Goal: Task Accomplishment & Management: Manage account settings

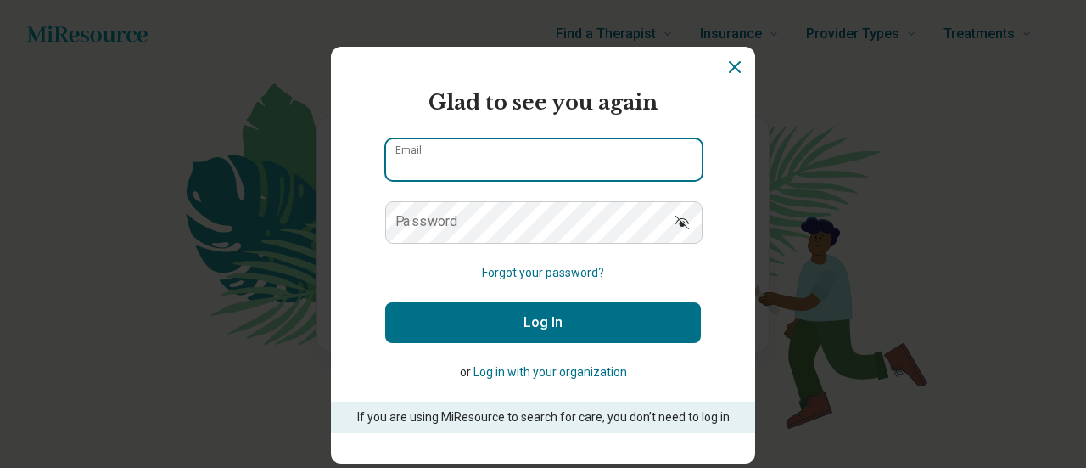
type input "**********"
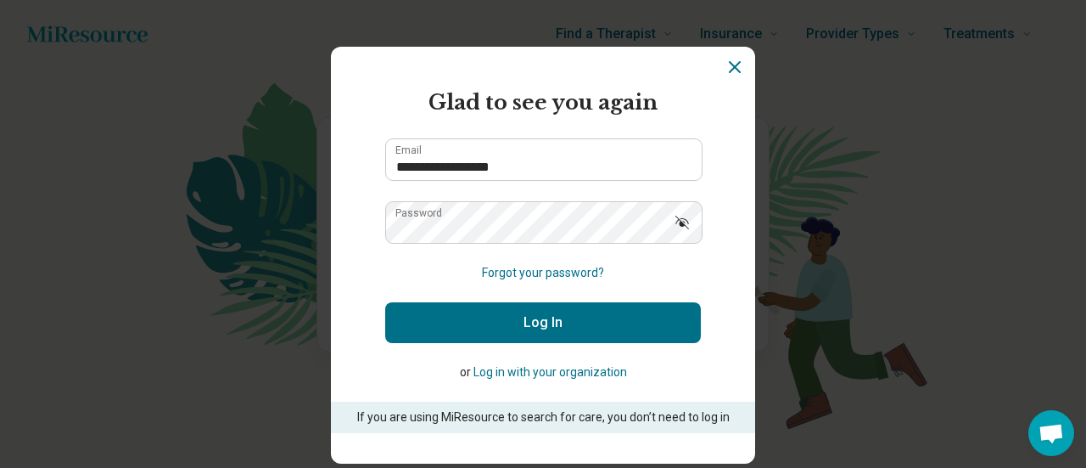
click at [528, 323] on button "Log In" at bounding box center [543, 322] width 316 height 41
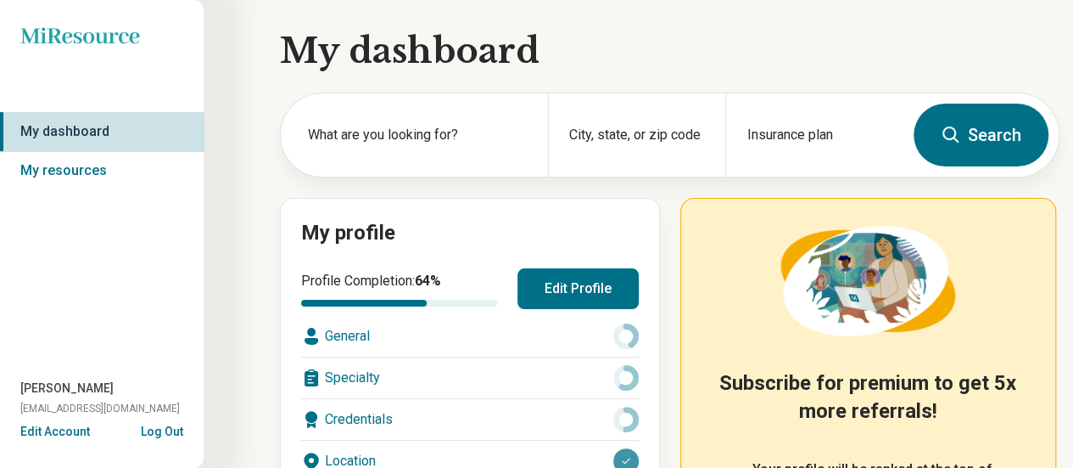
click at [564, 297] on button "Edit Profile" at bounding box center [578, 288] width 121 height 41
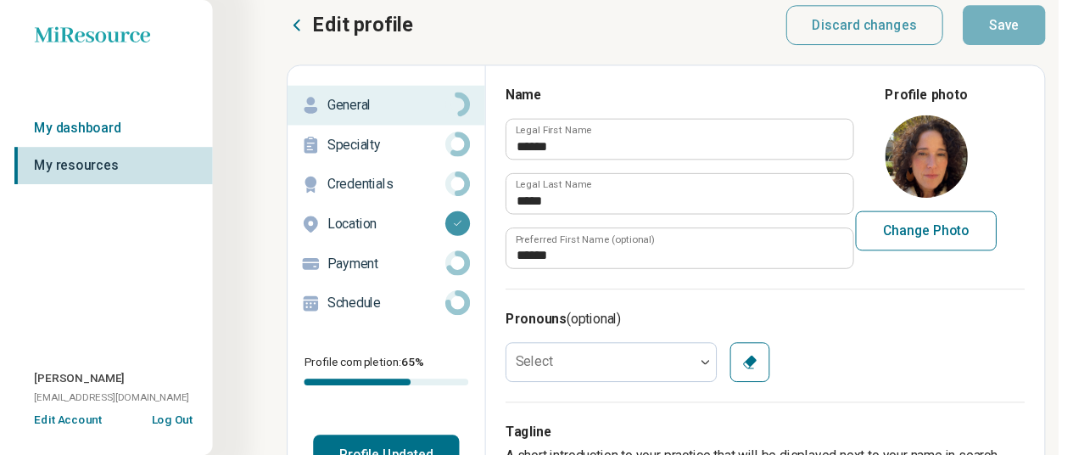
scroll to position [17, 0]
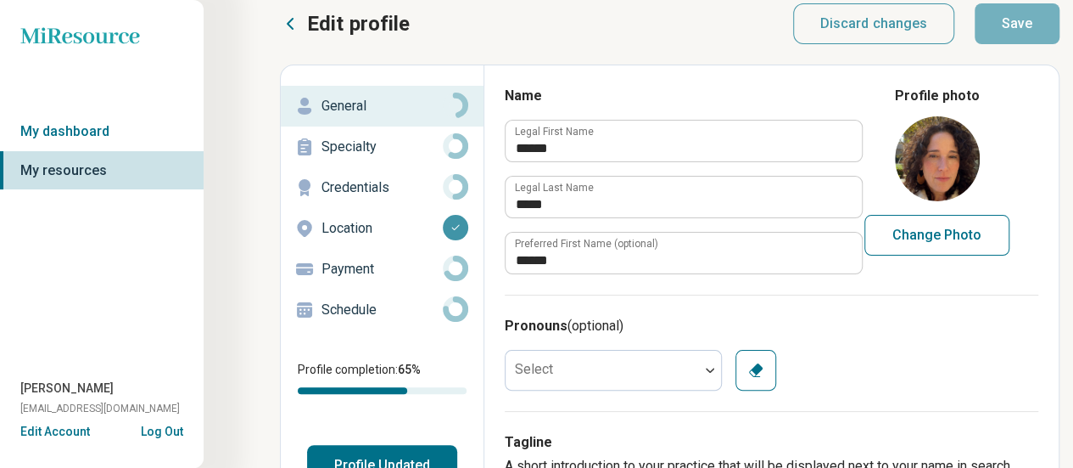
click at [910, 356] on div "Select Clear" at bounding box center [772, 370] width 534 height 41
click at [968, 238] on button "Change Photo" at bounding box center [937, 235] width 145 height 41
type input "**********"
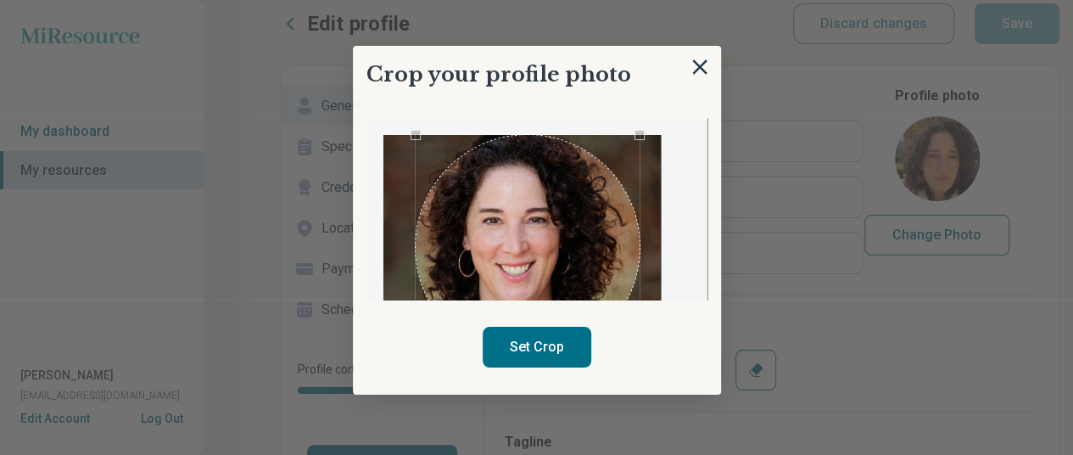
click at [543, 200] on div "Use the arrow keys to move the crop selection area" at bounding box center [528, 247] width 225 height 225
click at [562, 356] on button "Set Crop" at bounding box center [537, 347] width 109 height 41
type textarea "*"
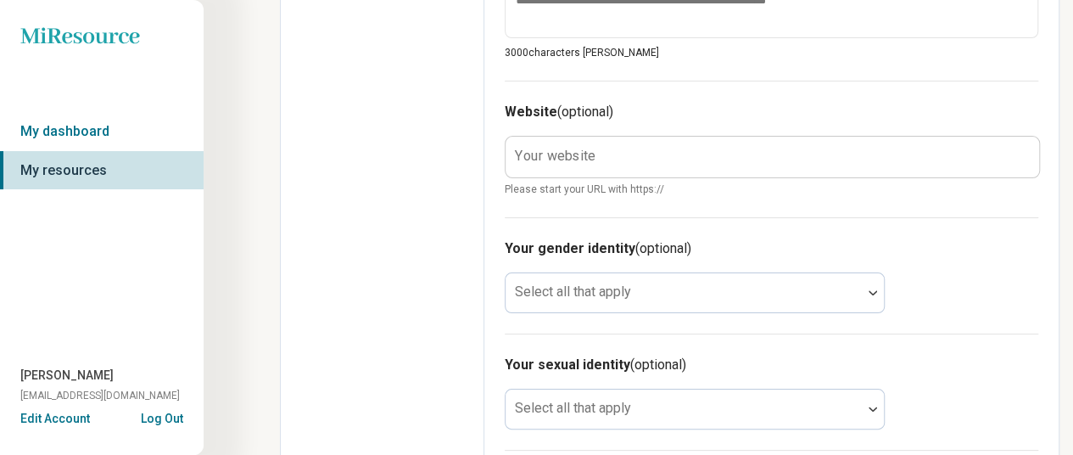
scroll to position [850, 0]
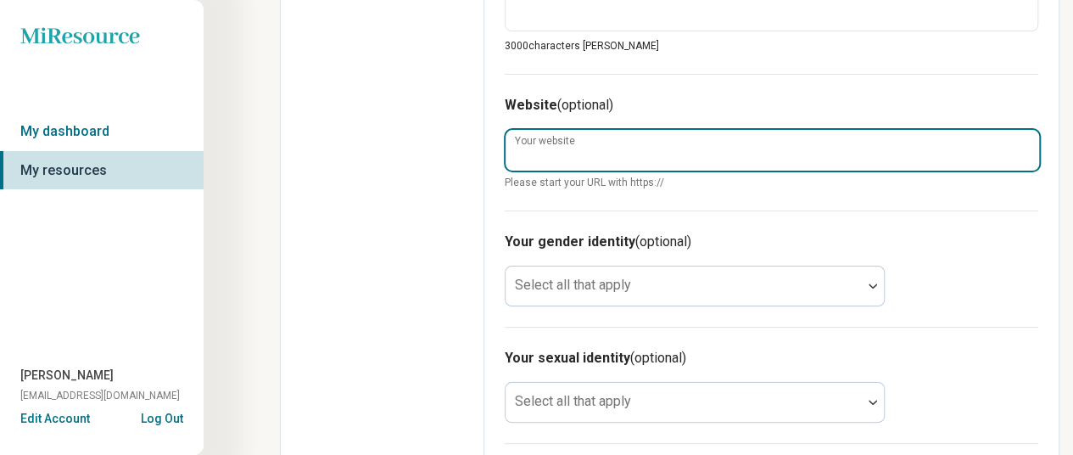
click at [776, 163] on input "Your website" at bounding box center [773, 150] width 534 height 41
type input "**********"
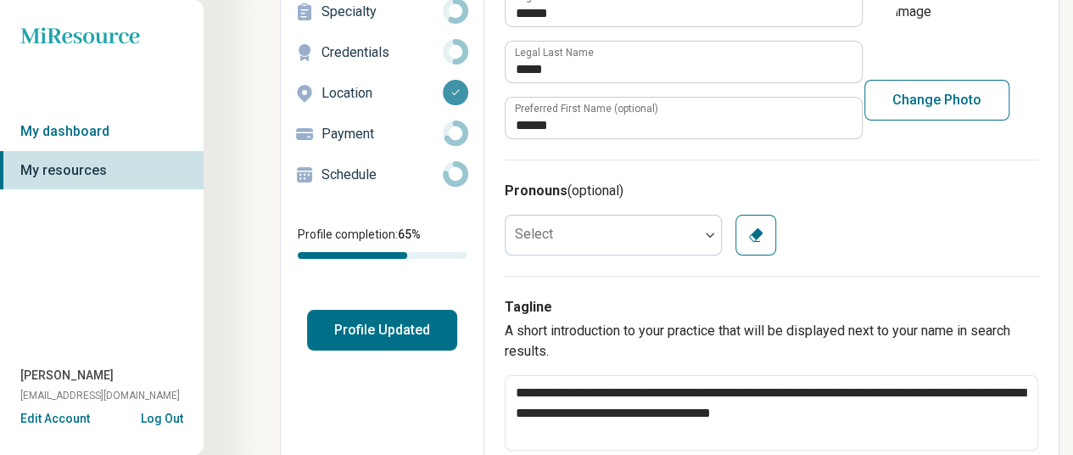
scroll to position [0, 0]
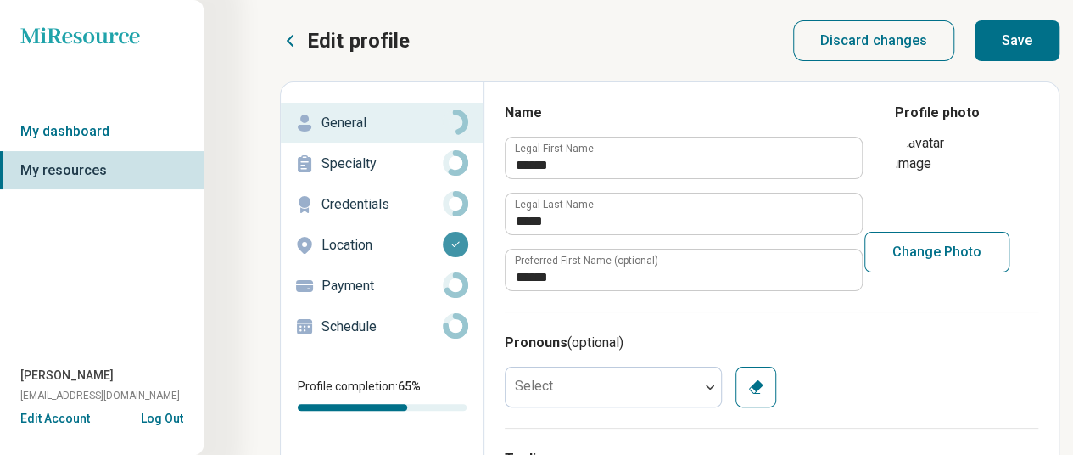
click at [371, 160] on p "Specialty" at bounding box center [382, 164] width 121 height 20
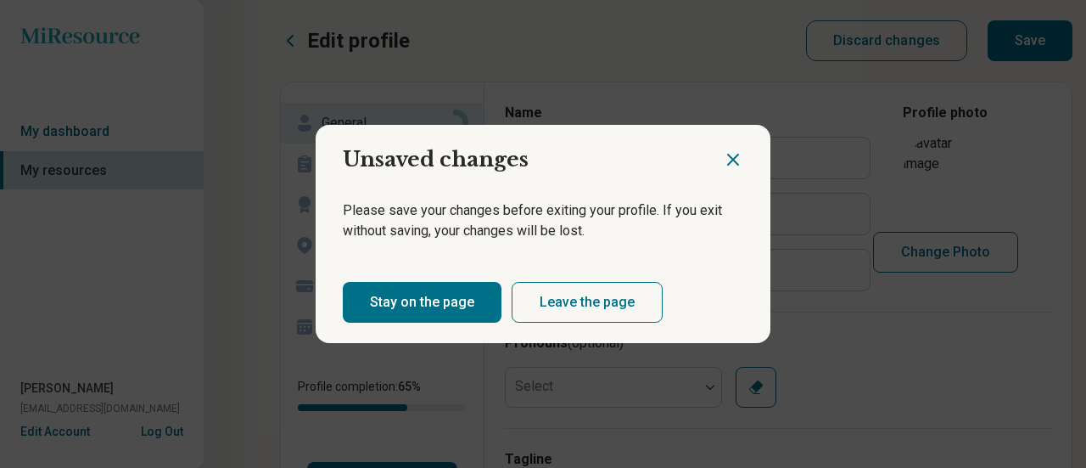
click at [728, 161] on icon "Close dialog" at bounding box center [733, 159] width 10 height 10
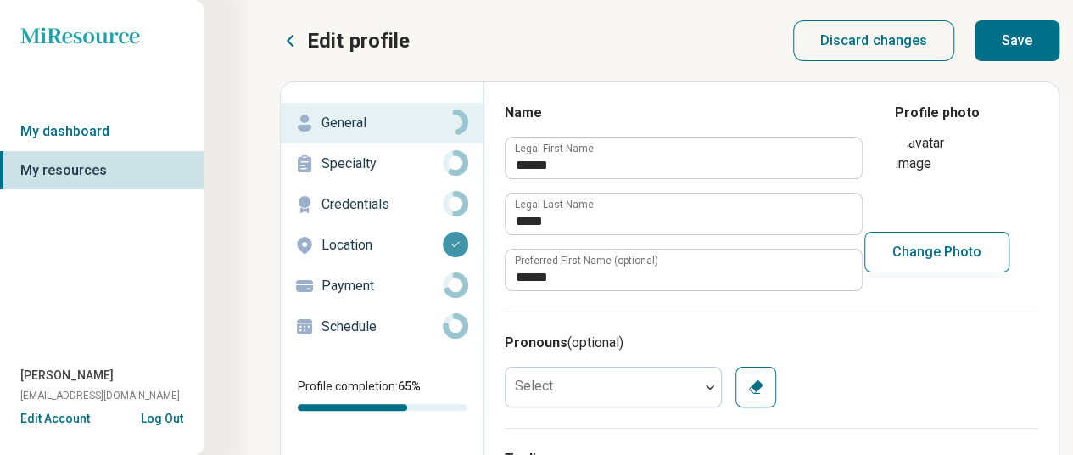
click at [1020, 44] on button "Save" at bounding box center [1017, 40] width 85 height 41
click at [382, 158] on p "Specialty" at bounding box center [382, 164] width 121 height 20
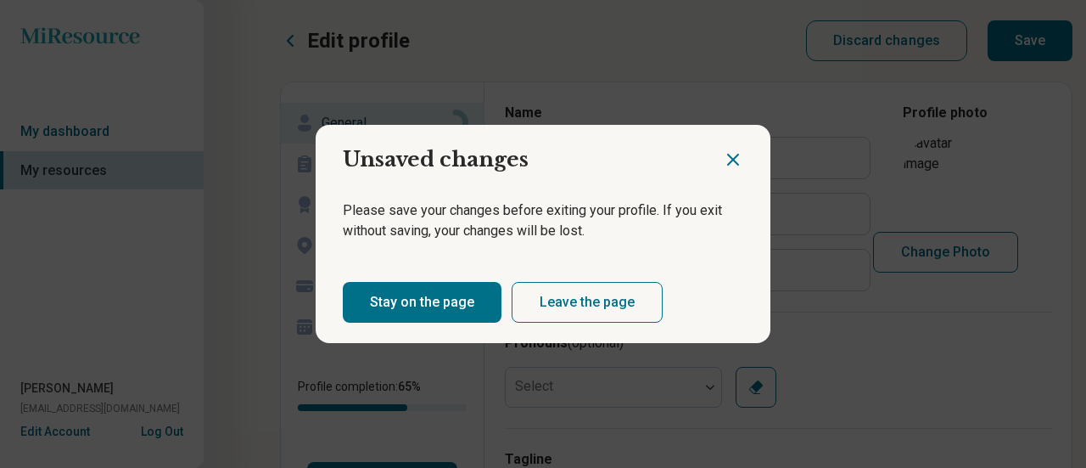
click at [430, 298] on button "Stay on the page" at bounding box center [422, 302] width 159 height 41
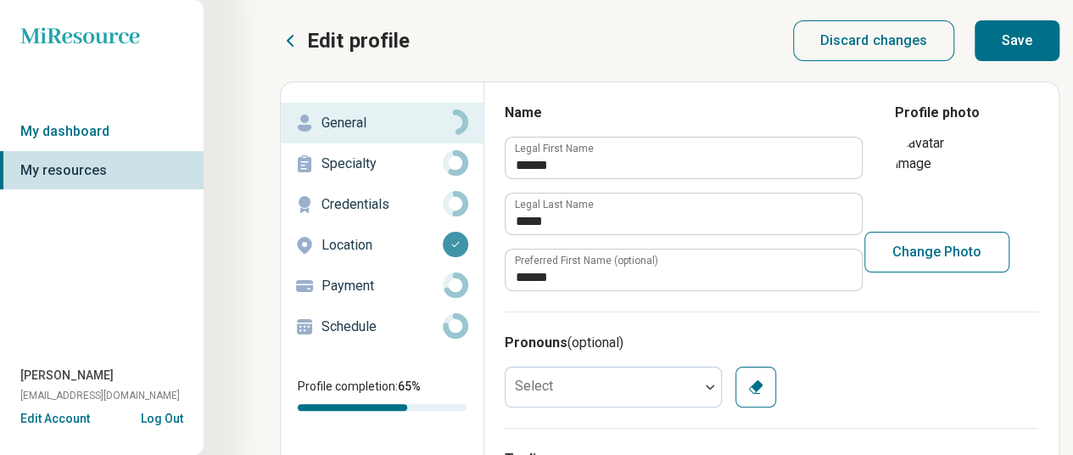
click at [1010, 42] on button "Save" at bounding box center [1017, 40] width 85 height 41
type textarea "*"
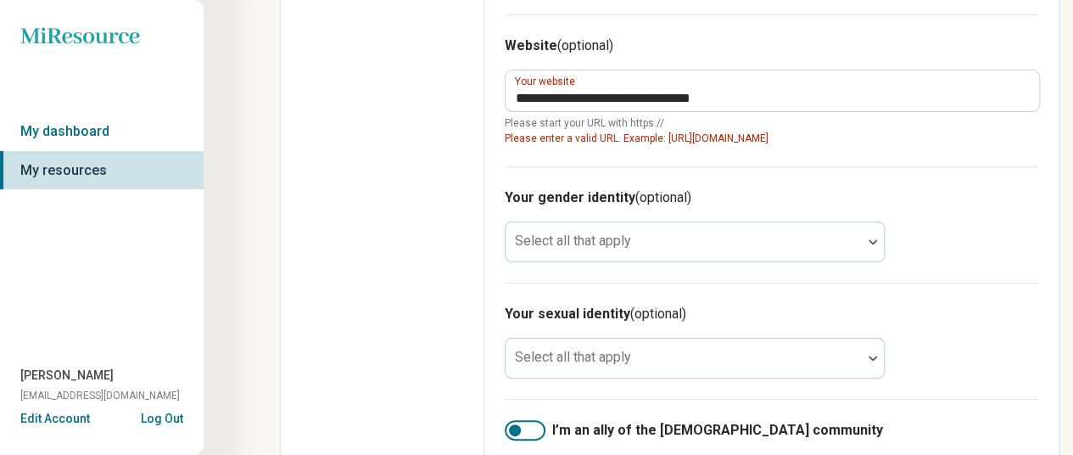
scroll to position [925, 0]
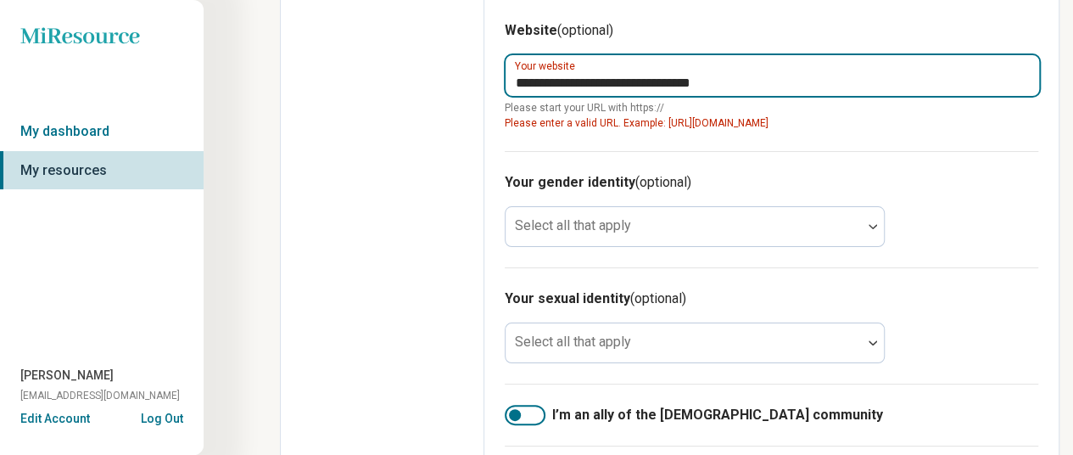
click at [797, 81] on input "**********" at bounding box center [773, 75] width 534 height 41
click at [513, 81] on input "**********" at bounding box center [773, 75] width 534 height 41
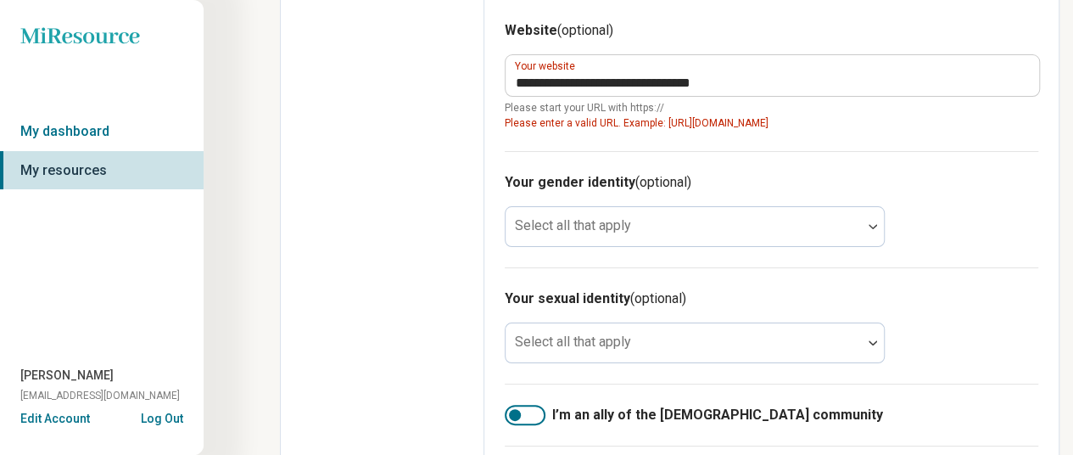
click at [814, 130] on div "**********" at bounding box center [772, 75] width 534 height 152
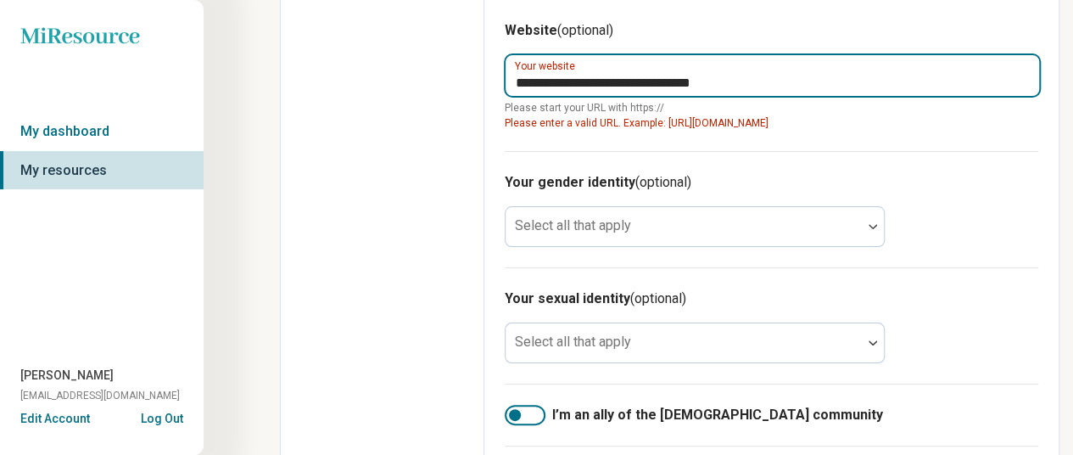
drag, startPoint x: 785, startPoint y: 80, endPoint x: 265, endPoint y: 113, distance: 521.2
type input "*"
type textarea "*"
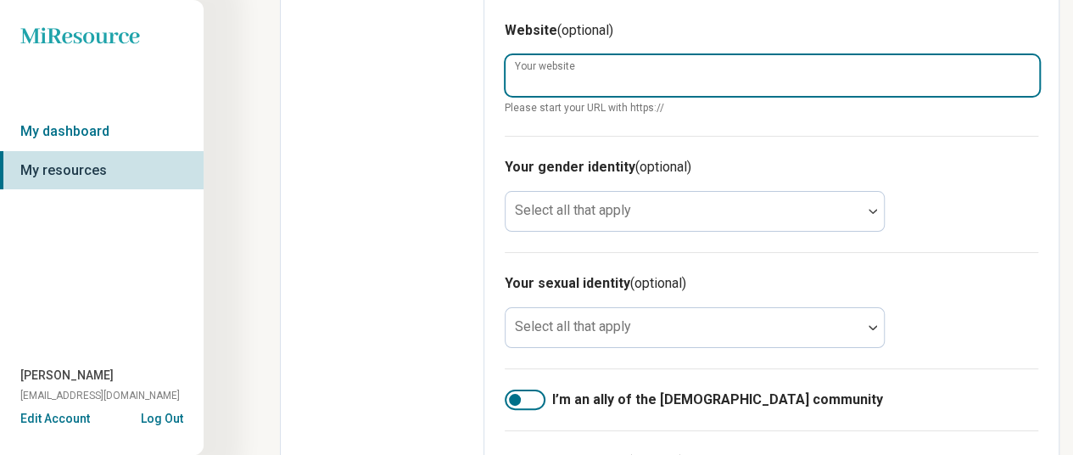
paste input "**********"
type input "**********"
type textarea "*"
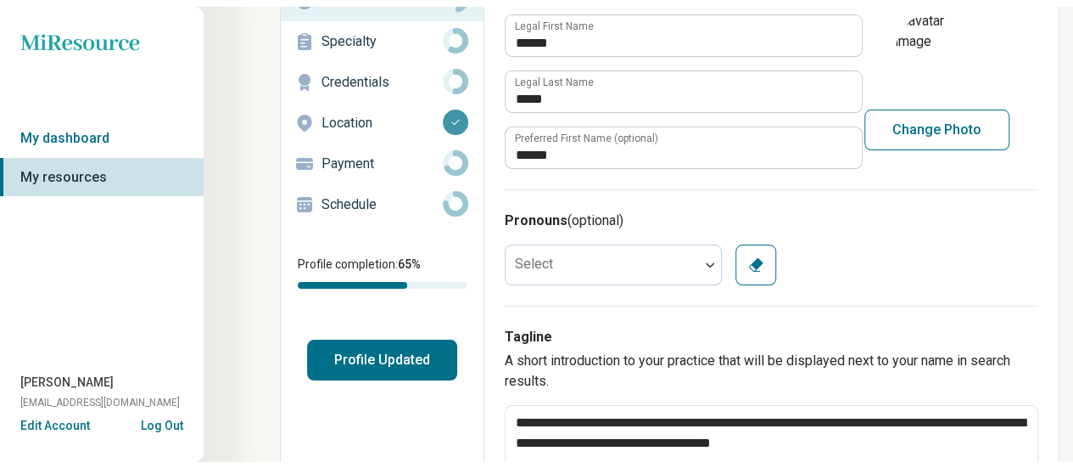
scroll to position [0, 0]
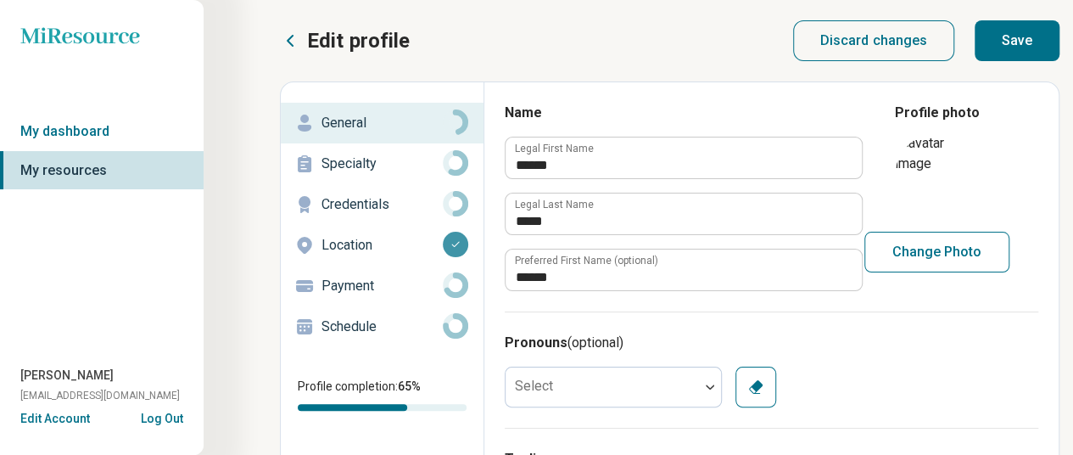
type input "**********"
click at [1026, 44] on button "Save" at bounding box center [1017, 40] width 85 height 41
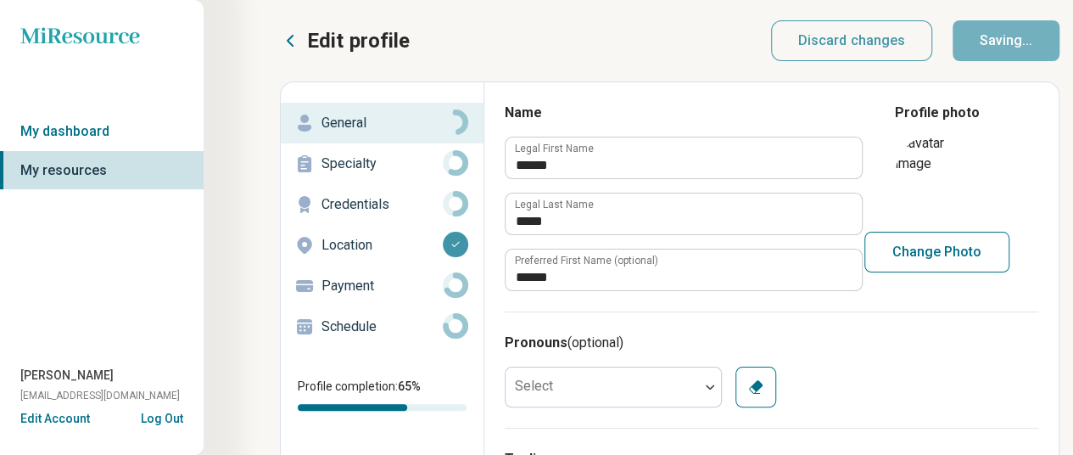
type textarea "*"
click at [376, 167] on p "Specialty" at bounding box center [382, 164] width 121 height 20
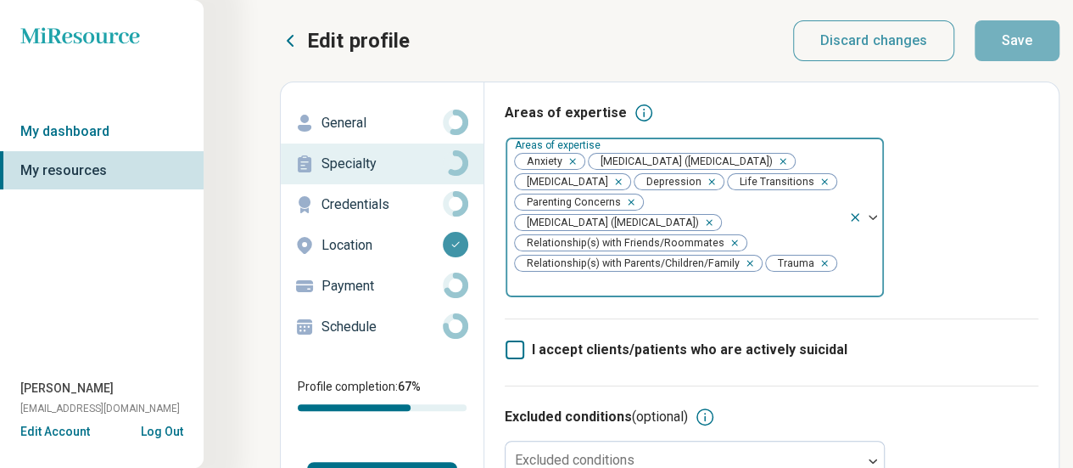
click at [613, 188] on icon "Remove [object Object]" at bounding box center [614, 182] width 12 height 12
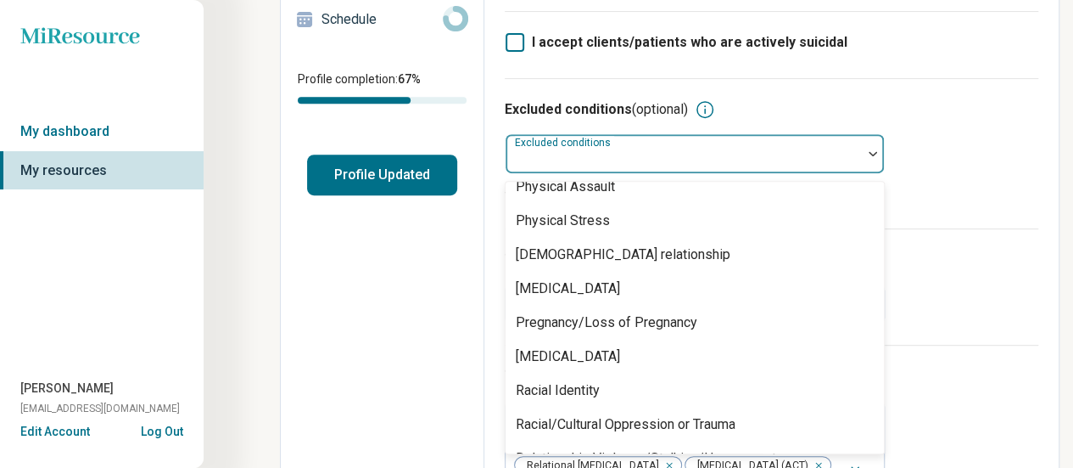
scroll to position [2186, 0]
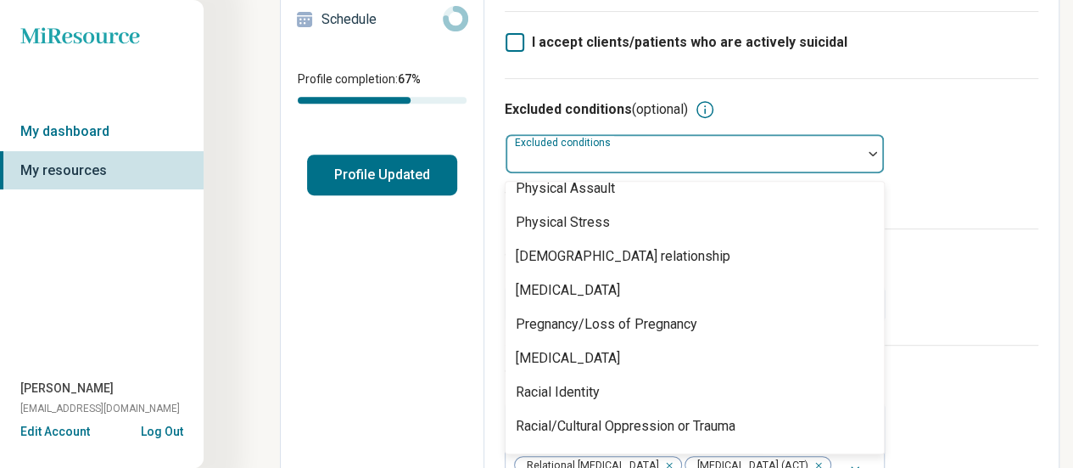
click at [555, 360] on div "[MEDICAL_DATA]" at bounding box center [568, 358] width 104 height 20
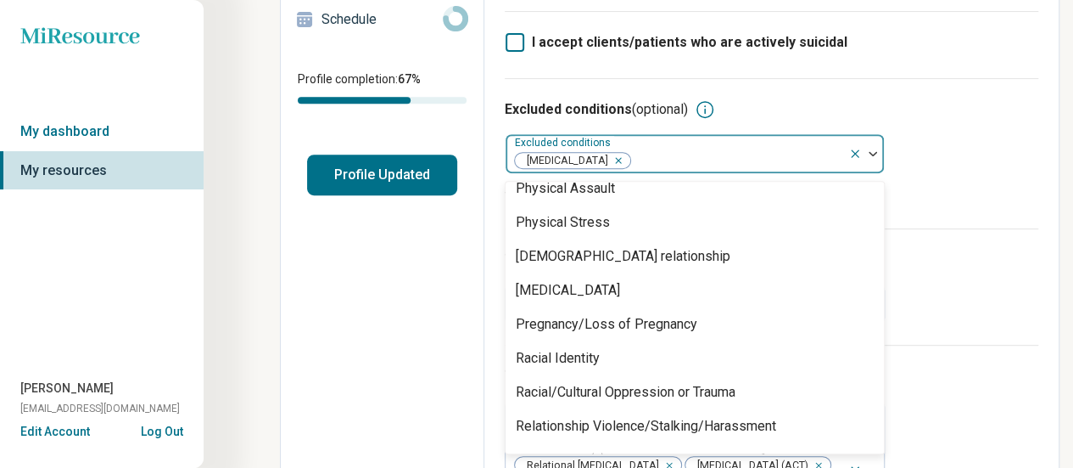
click at [988, 214] on div "Excluded conditions (optional) option [MEDICAL_DATA], selected. 90 results avai…" at bounding box center [772, 153] width 534 height 150
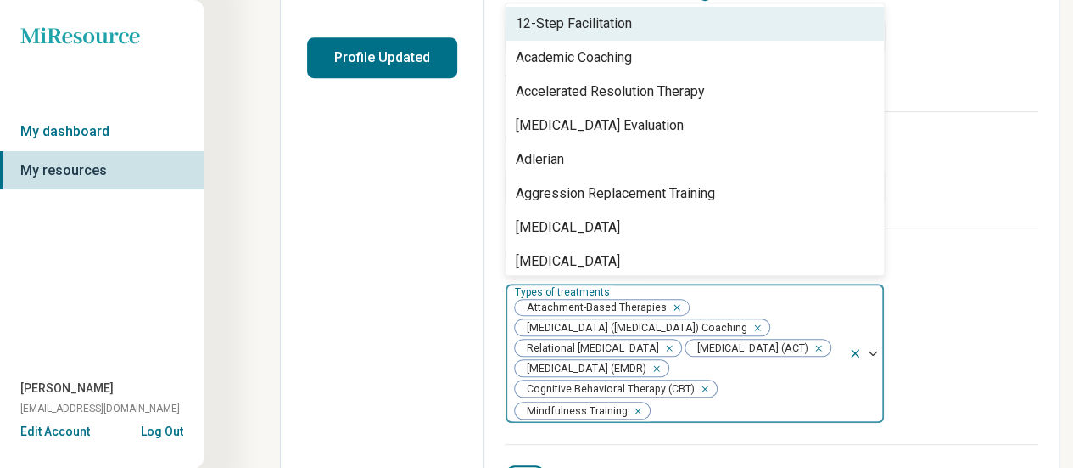
scroll to position [421, 0]
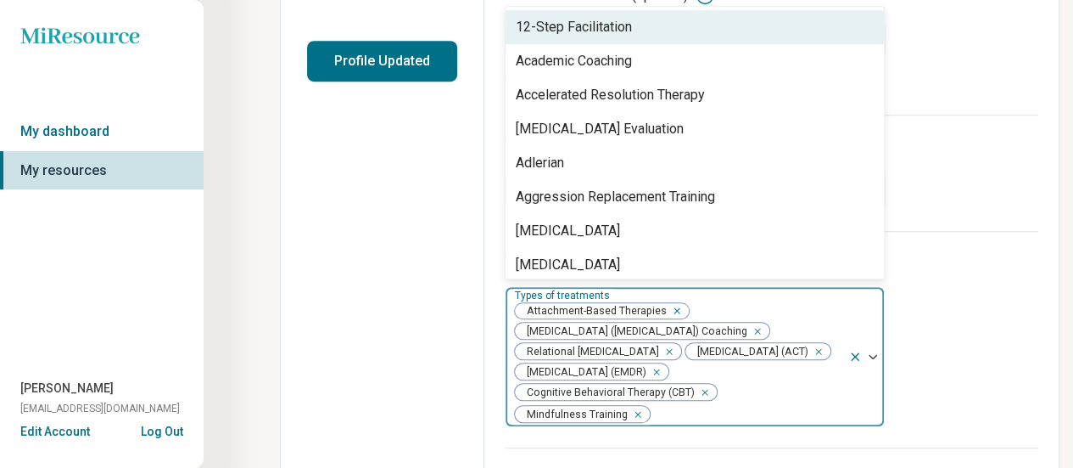
type input "*"
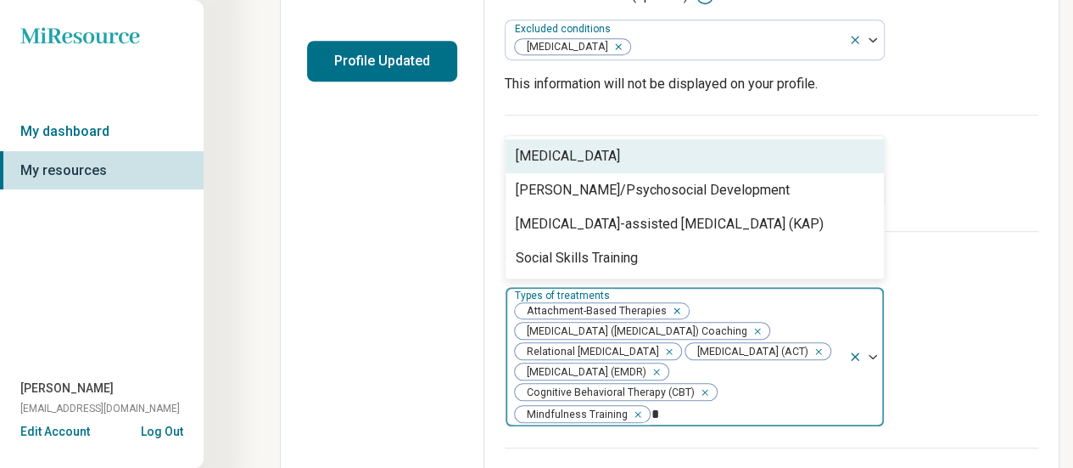
click at [747, 214] on div "[MEDICAL_DATA]-assisted [MEDICAL_DATA] (KAP)" at bounding box center [670, 224] width 308 height 20
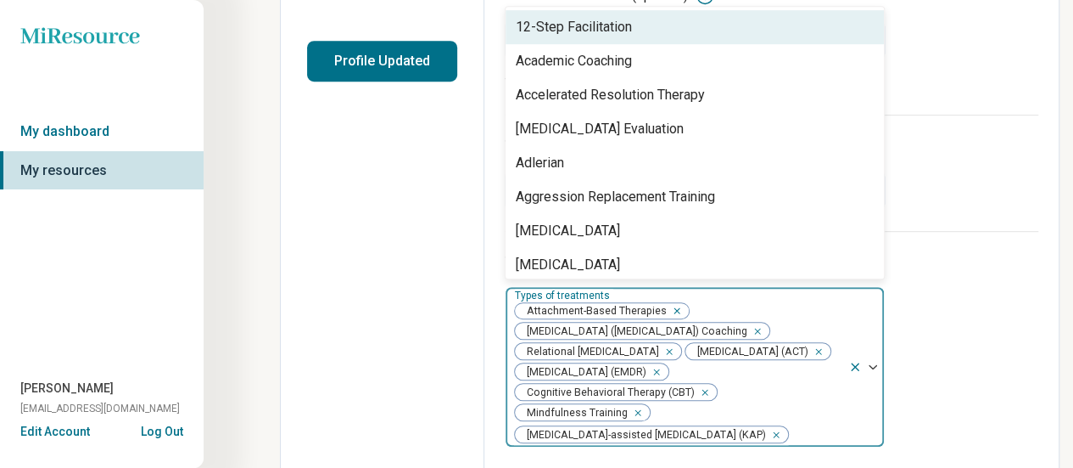
click at [993, 273] on div "Types of treatments (optional) option [MEDICAL_DATA]-assisted [MEDICAL_DATA] (K…" at bounding box center [772, 349] width 534 height 237
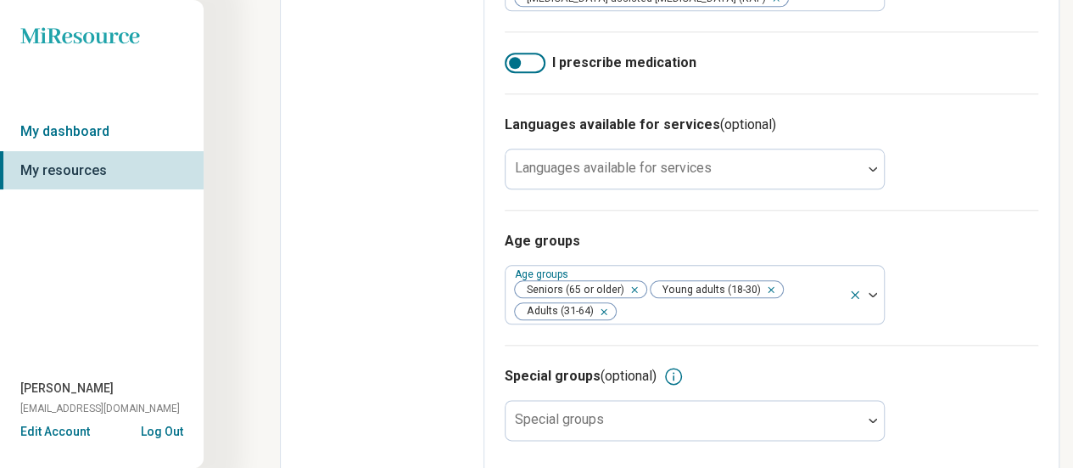
scroll to position [858, 0]
click at [517, 68] on div at bounding box center [515, 62] width 12 height 12
click at [529, 68] on div at bounding box center [535, 62] width 12 height 12
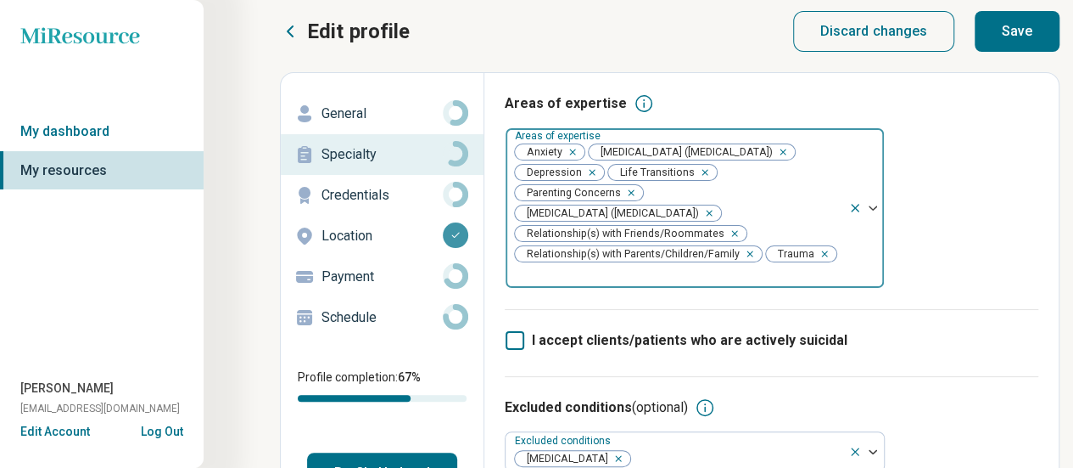
scroll to position [0, 0]
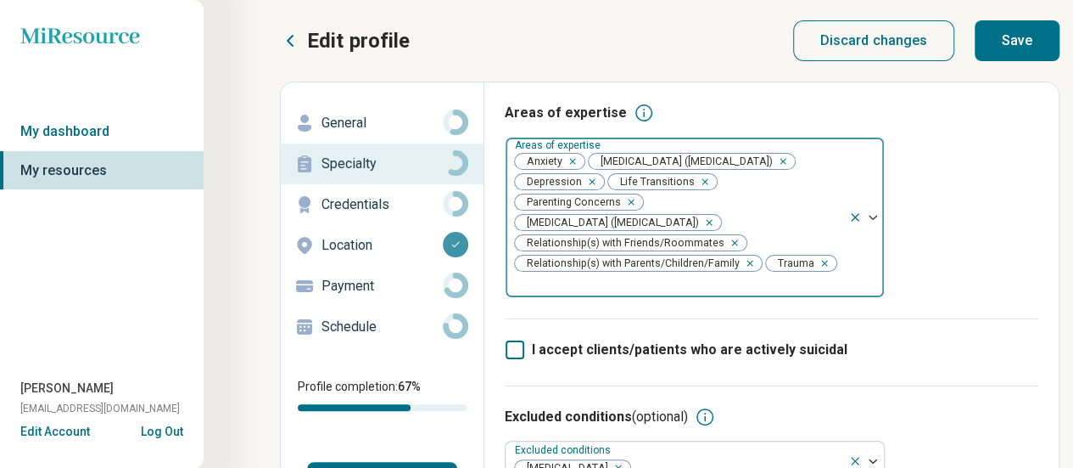
click at [1018, 56] on button "Save" at bounding box center [1017, 40] width 85 height 41
click at [377, 203] on p "Credentials" at bounding box center [382, 204] width 121 height 20
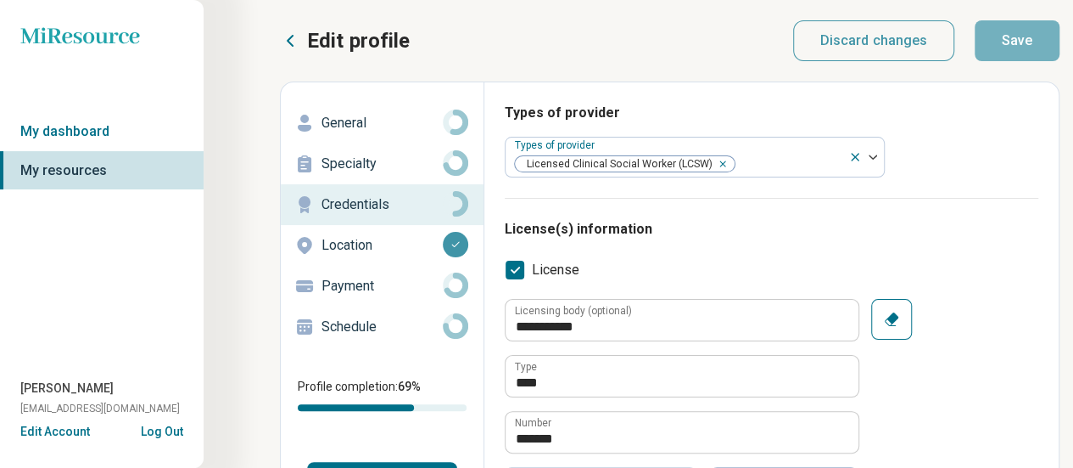
click at [464, 275] on icon at bounding box center [455, 284] width 25 height 25
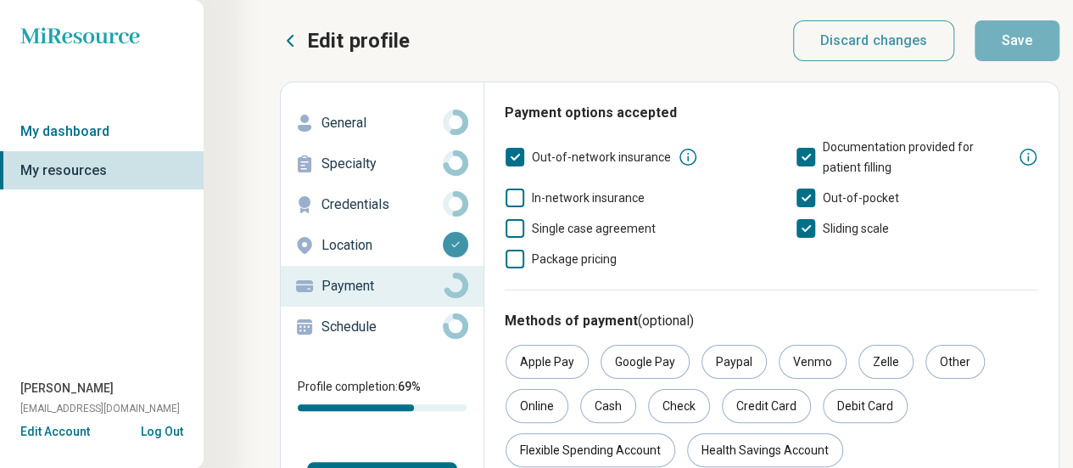
click at [512, 199] on icon at bounding box center [515, 197] width 19 height 19
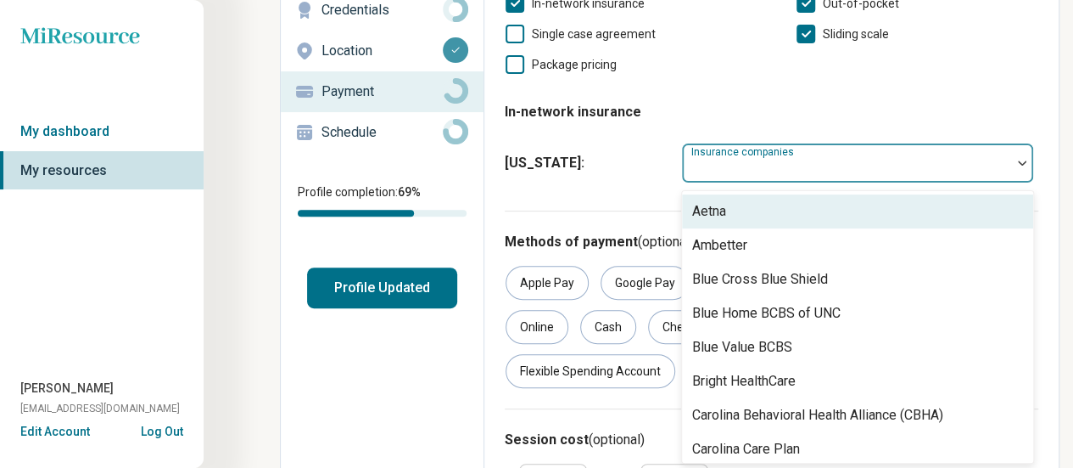
scroll to position [196, 0]
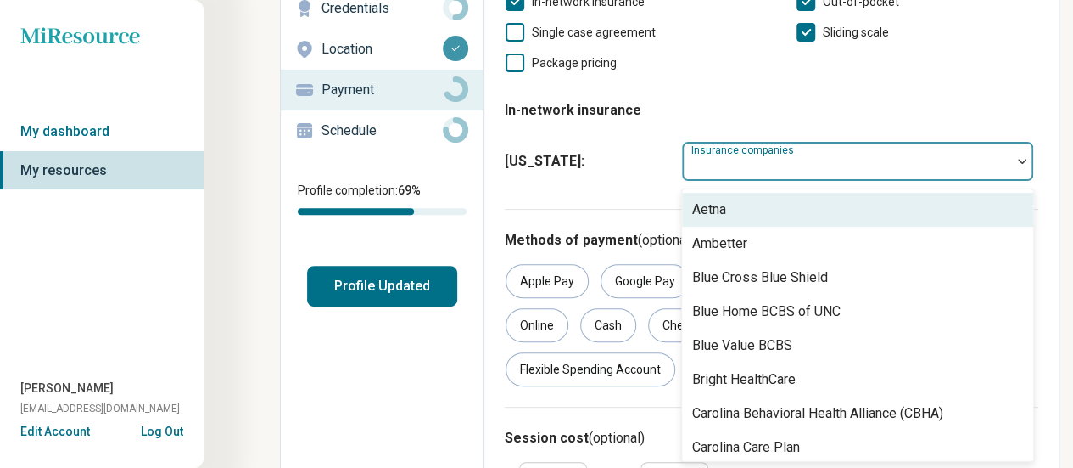
click at [764, 209] on div "Aetna" at bounding box center [857, 210] width 351 height 34
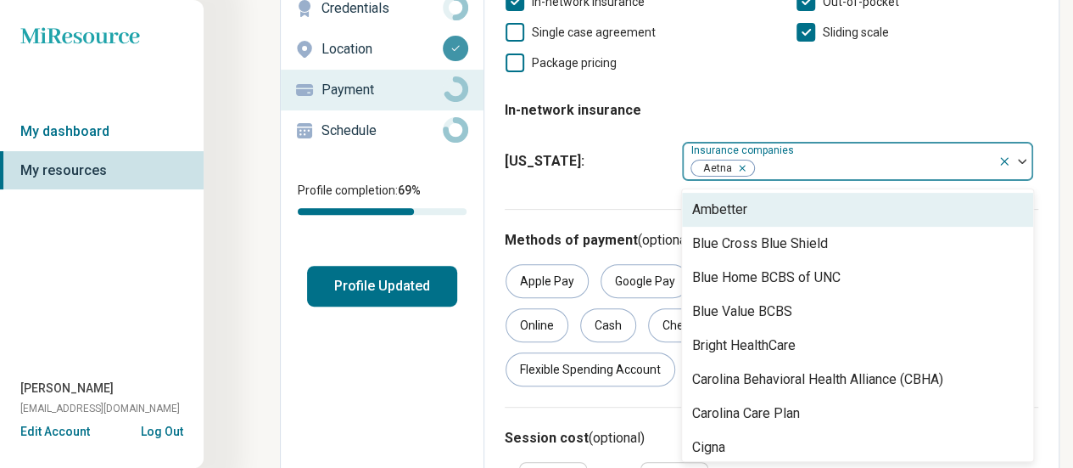
click at [807, 243] on div "Blue Cross Blue Shield" at bounding box center [760, 243] width 136 height 20
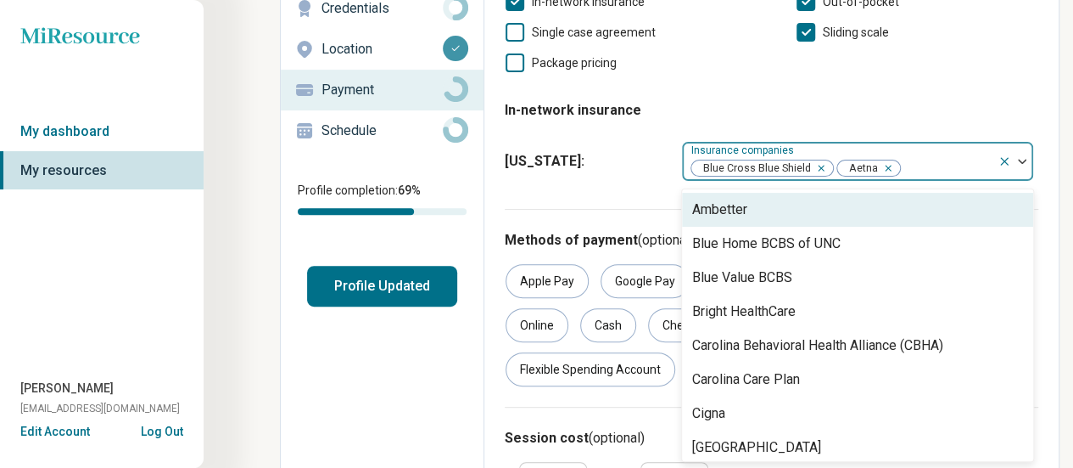
click at [1023, 81] on div "Payment options accepted Out-of-network insurance Documentation provided for pa…" at bounding box center [772, 58] width 534 height 302
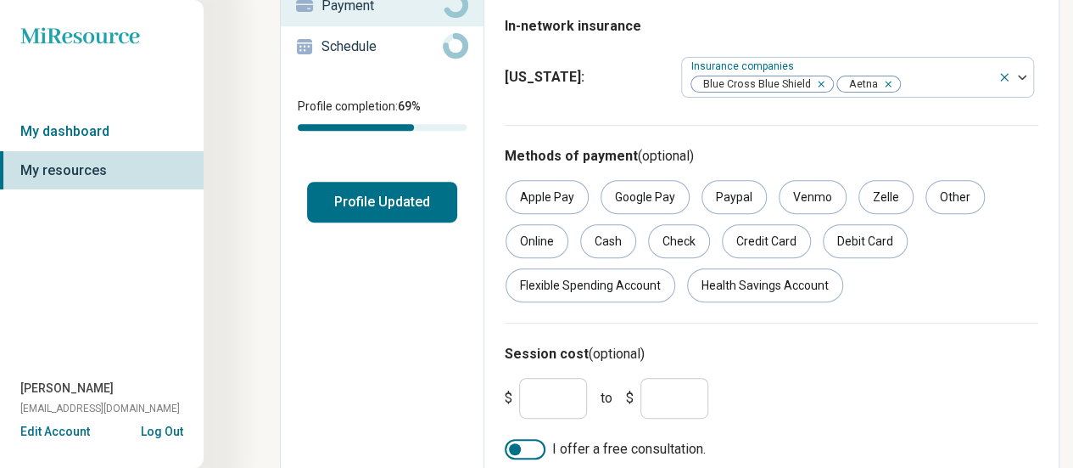
scroll to position [291, 0]
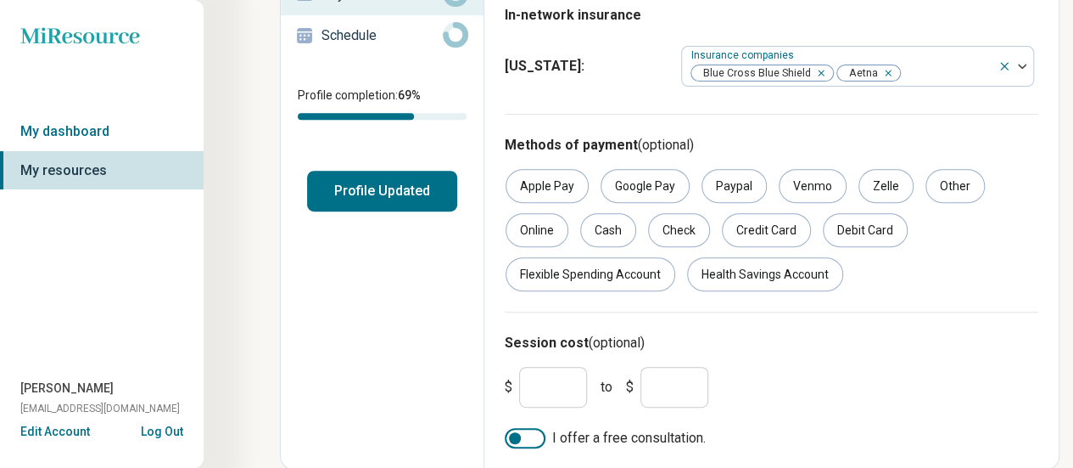
click at [670, 384] on input "*" at bounding box center [675, 387] width 68 height 41
click at [524, 446] on div at bounding box center [525, 438] width 41 height 20
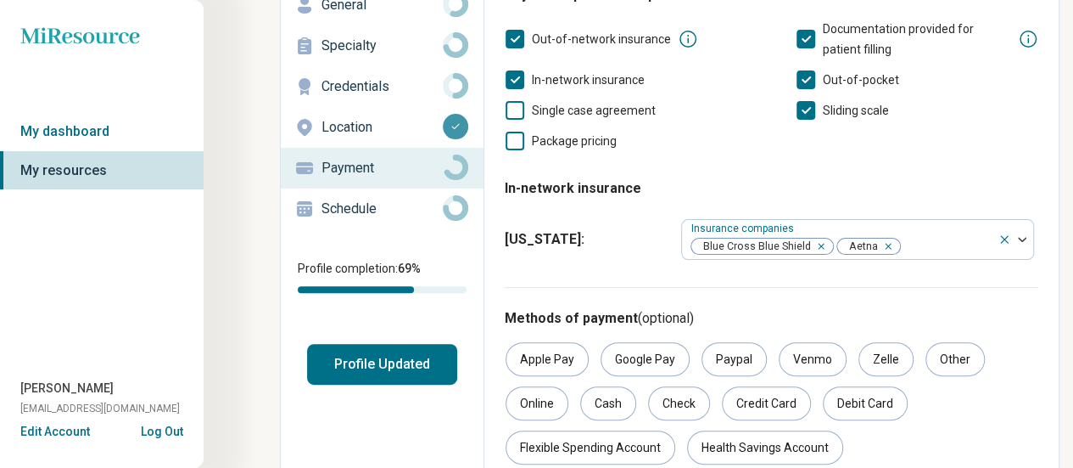
scroll to position [117, 0]
click at [453, 209] on icon at bounding box center [455, 208] width 25 height 25
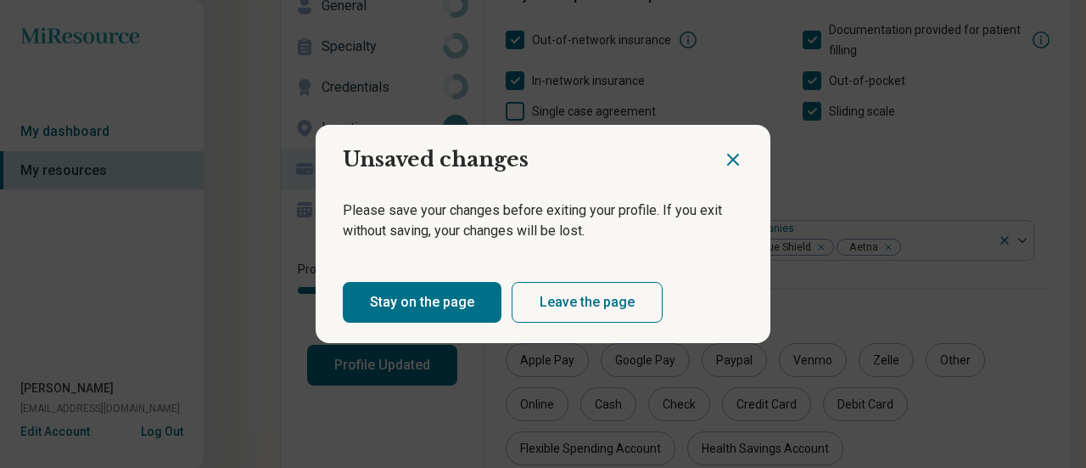
click at [446, 299] on button "Stay on the page" at bounding box center [422, 302] width 159 height 41
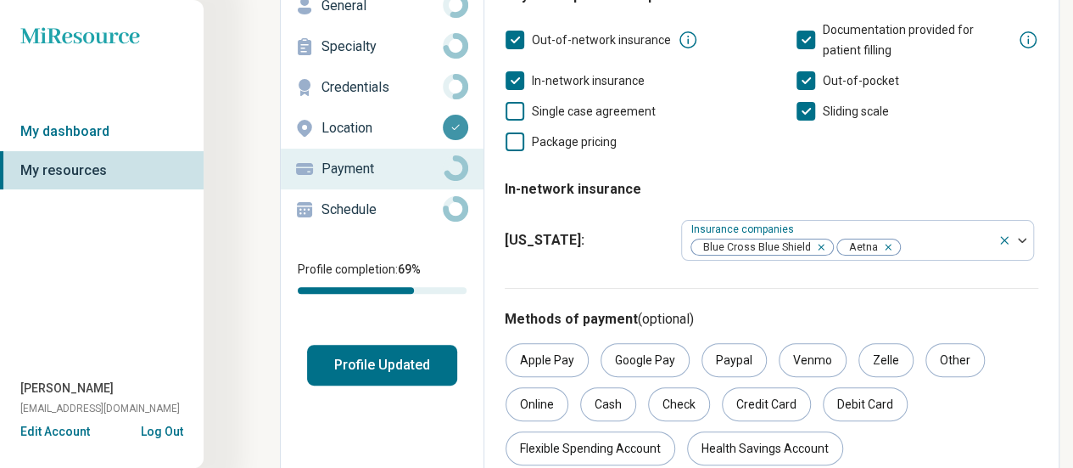
scroll to position [0, 0]
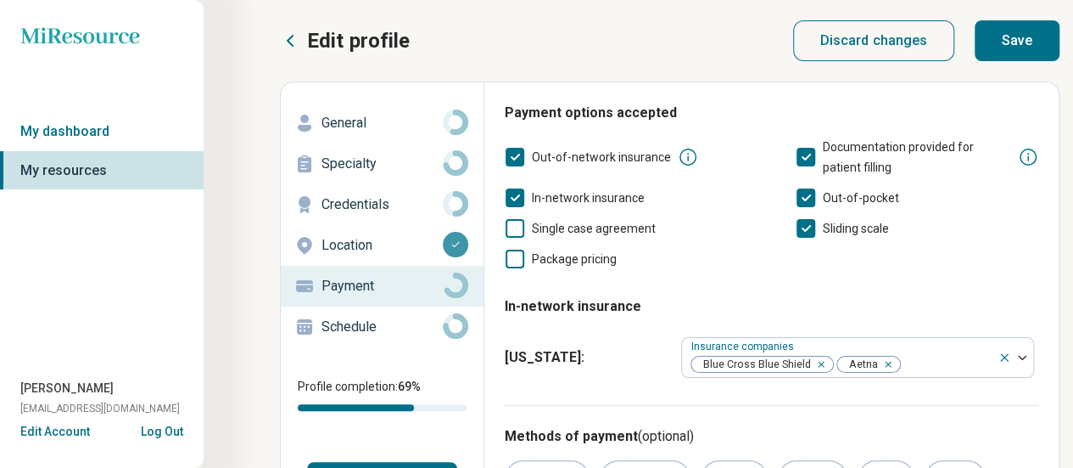
click at [1035, 31] on button "Save" at bounding box center [1017, 40] width 85 height 41
click at [392, 332] on p "Schedule" at bounding box center [382, 326] width 121 height 20
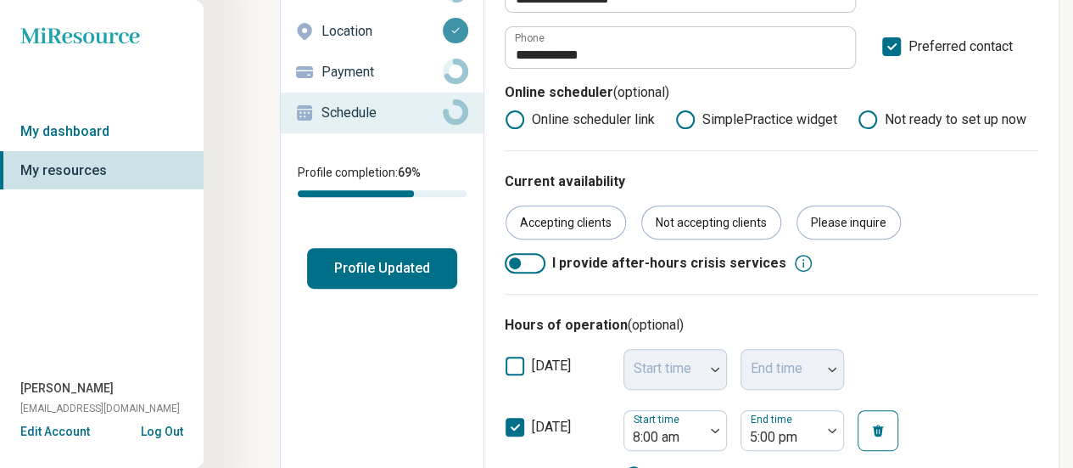
scroll to position [229, 0]
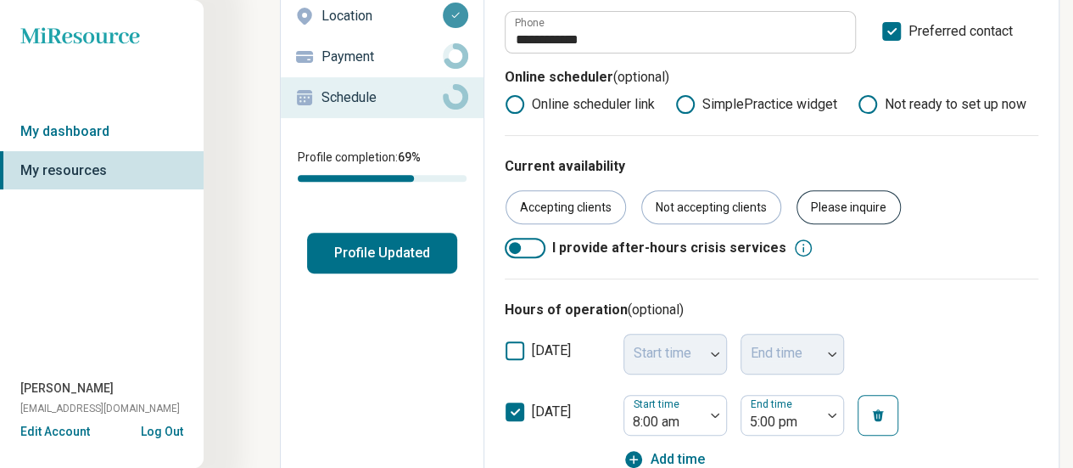
click at [846, 204] on div "Please inquire" at bounding box center [849, 207] width 104 height 34
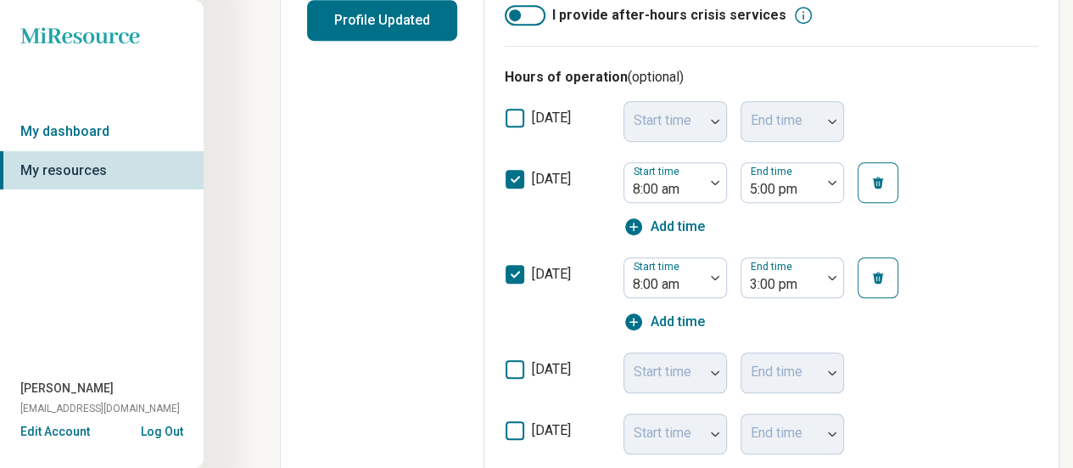
scroll to position [471, 0]
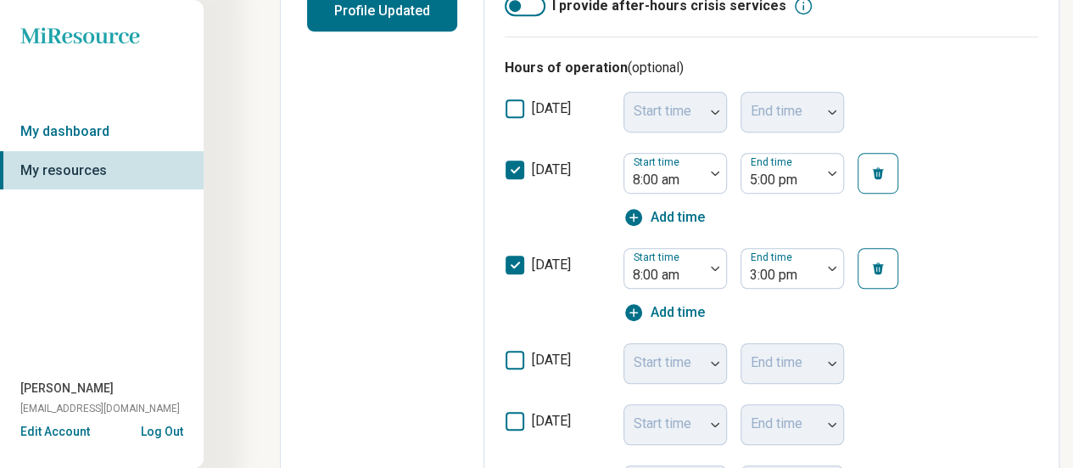
click at [518, 361] on icon at bounding box center [515, 359] width 19 height 19
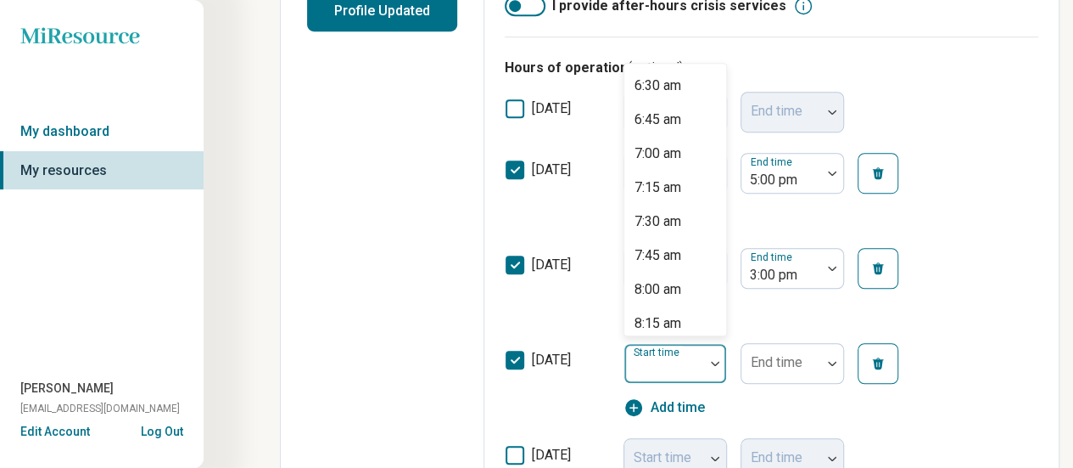
scroll to position [914, 0]
click at [658, 257] on div "8:00 am" at bounding box center [658, 256] width 47 height 20
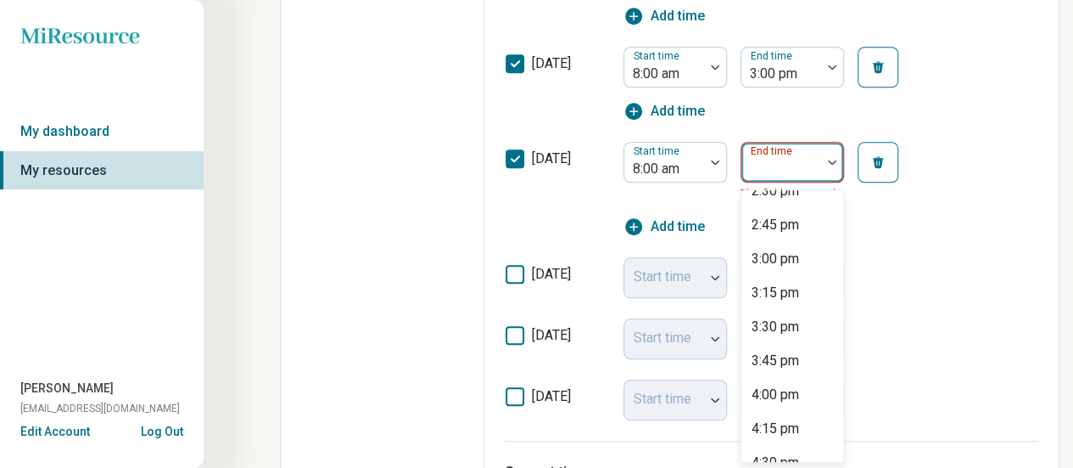
scroll to position [870, 0]
click at [777, 395] on div "4:00 pm" at bounding box center [776, 393] width 48 height 20
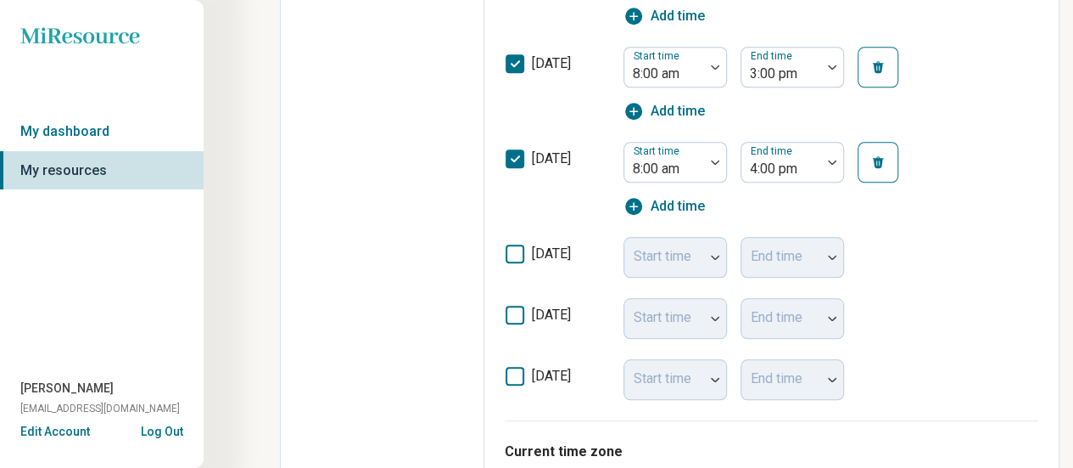
click at [971, 294] on div "[DATE] Start time End time" at bounding box center [772, 318] width 534 height 61
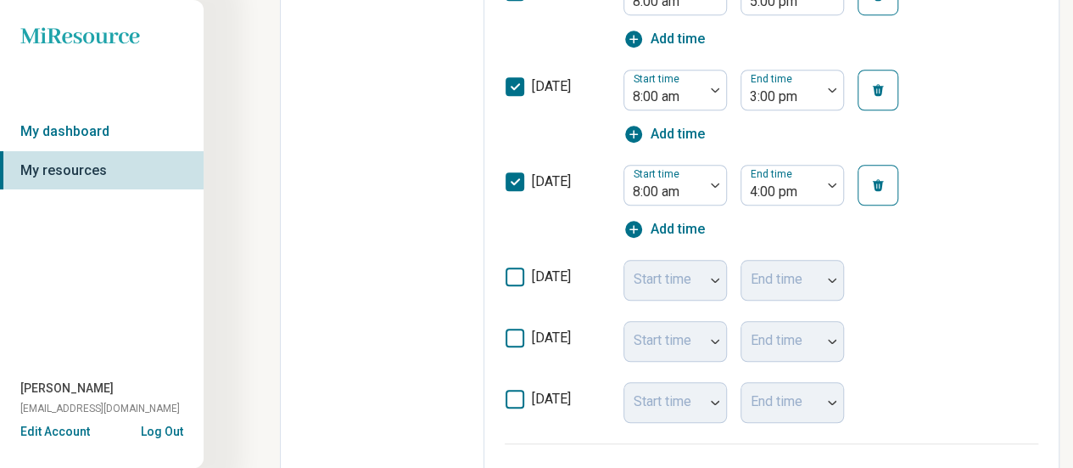
scroll to position [650, 0]
click at [520, 275] on icon at bounding box center [515, 275] width 19 height 19
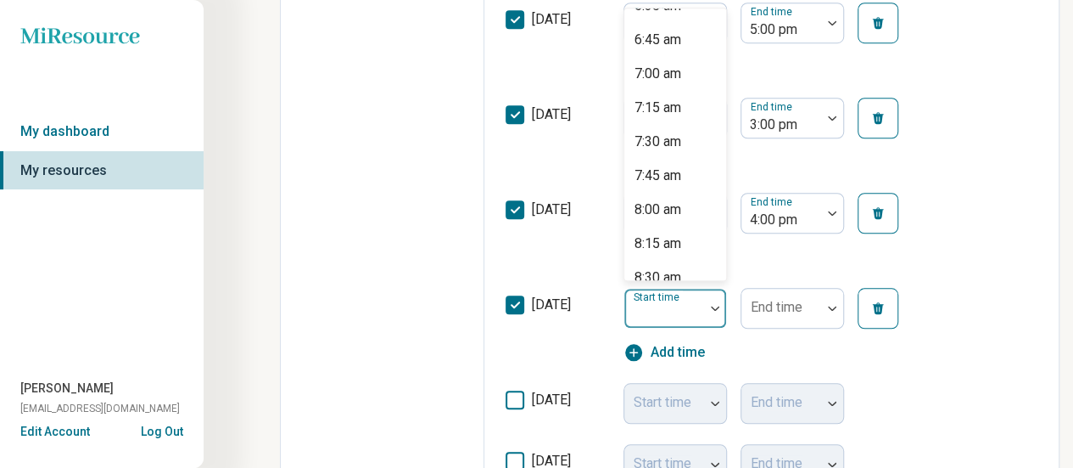
scroll to position [952, 0]
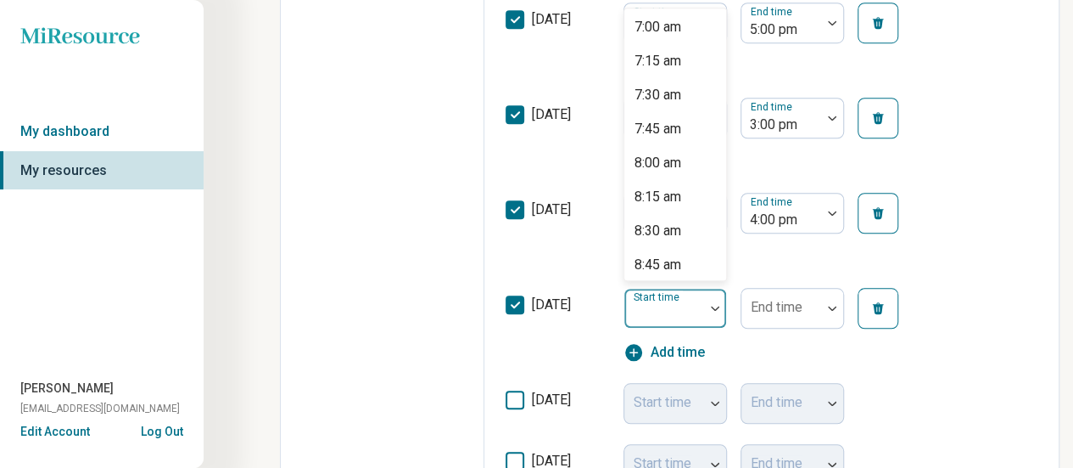
click at [664, 163] on div "8:00 am" at bounding box center [658, 163] width 47 height 20
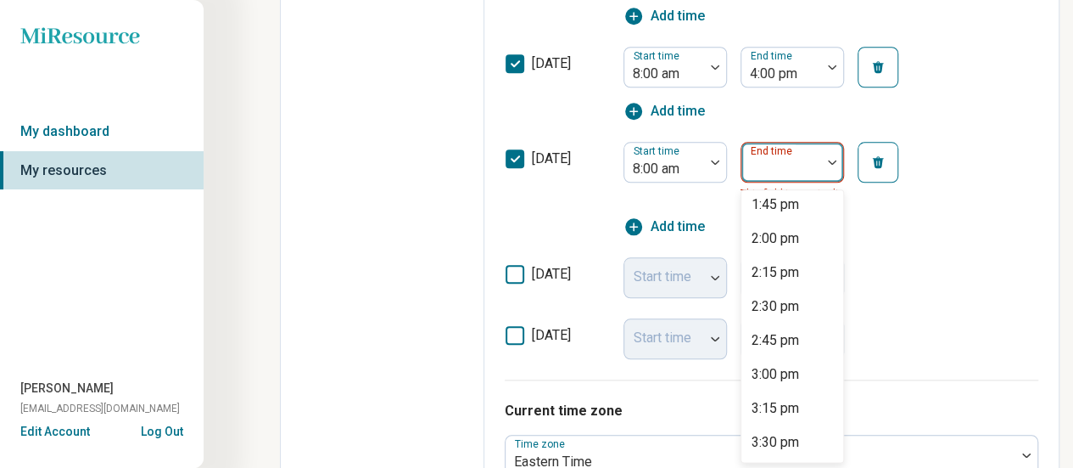
scroll to position [753, 0]
click at [774, 373] on div "3:00 pm" at bounding box center [776, 373] width 48 height 20
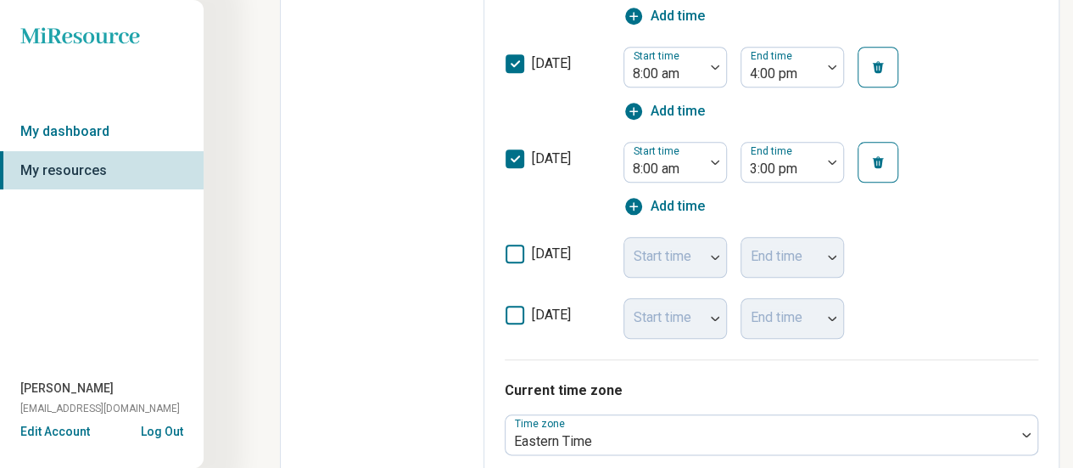
click at [949, 227] on div "[DATE] Start time End time" at bounding box center [772, 257] width 534 height 61
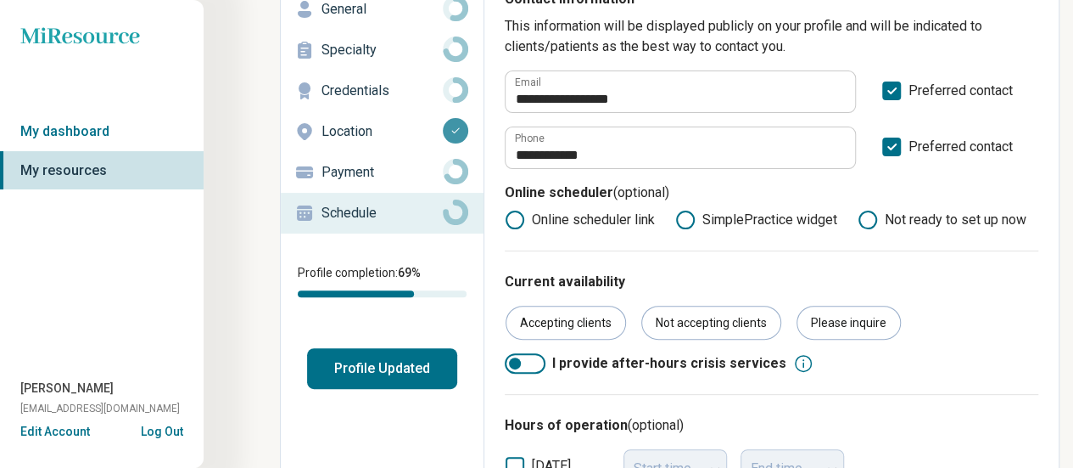
scroll to position [0, 0]
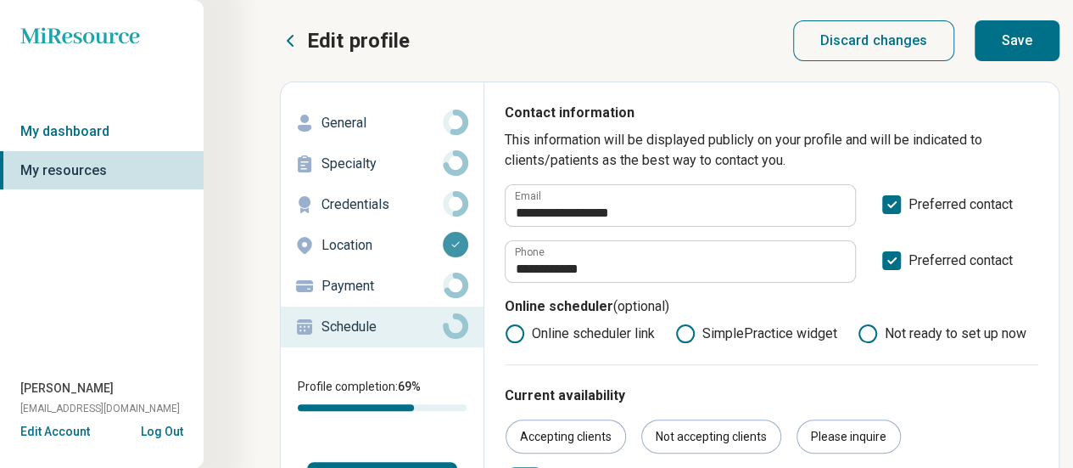
click at [1022, 29] on button "Save" at bounding box center [1017, 40] width 85 height 41
click at [450, 120] on icon at bounding box center [455, 121] width 25 height 25
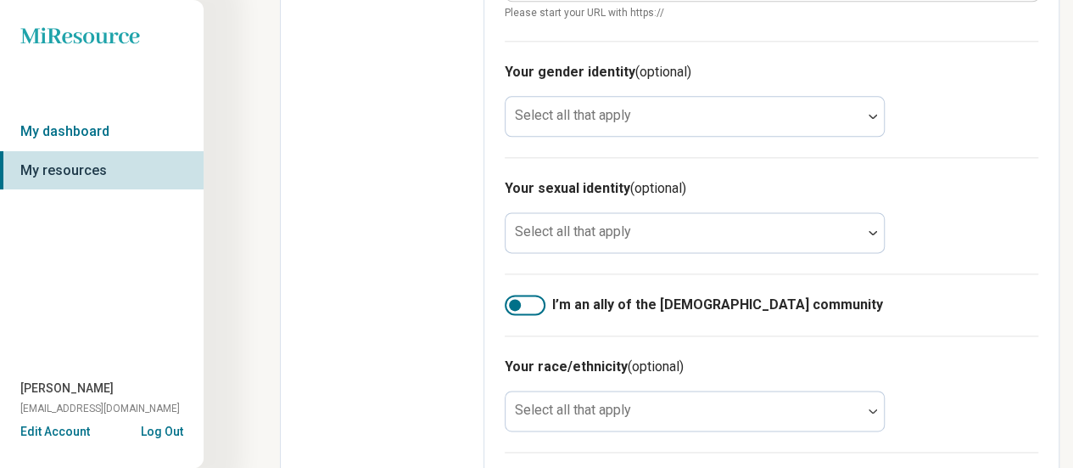
scroll to position [1023, 0]
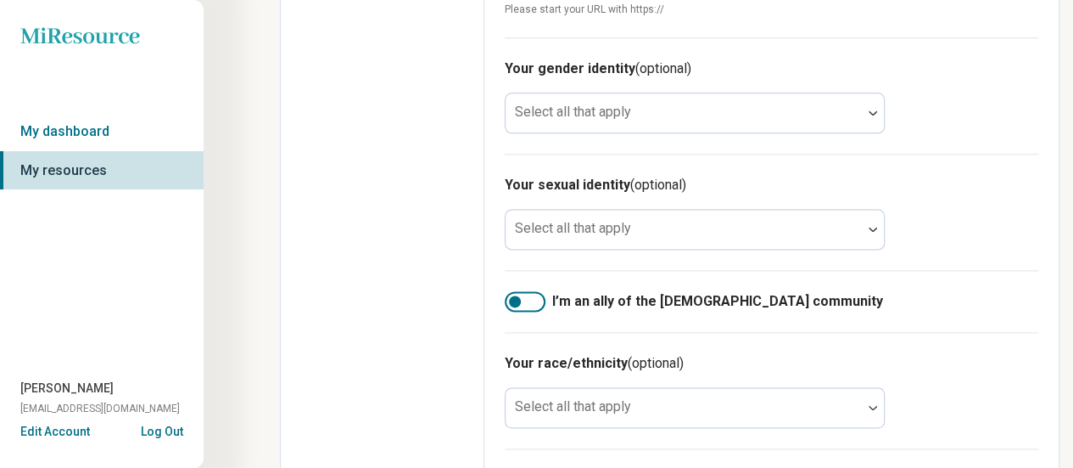
click at [523, 295] on div at bounding box center [525, 301] width 41 height 20
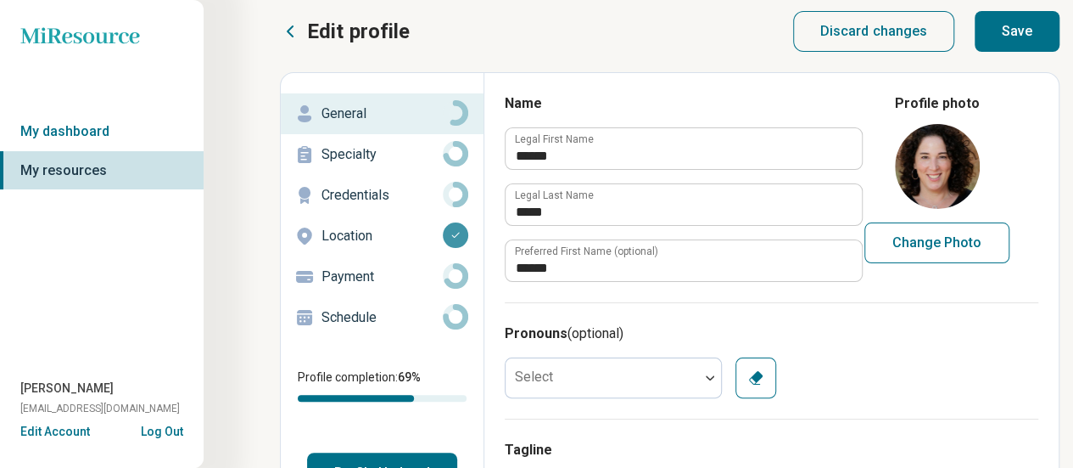
scroll to position [0, 0]
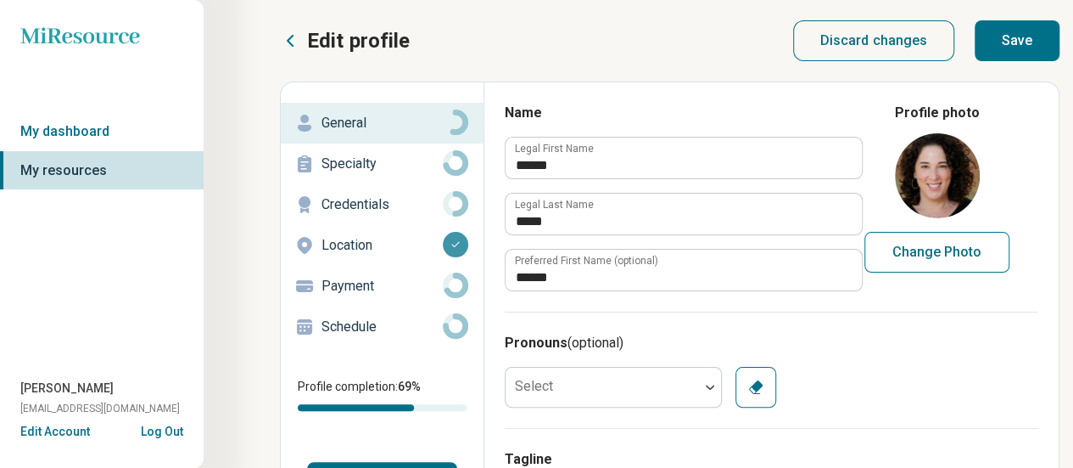
click at [1030, 44] on button "Save" at bounding box center [1017, 40] width 85 height 41
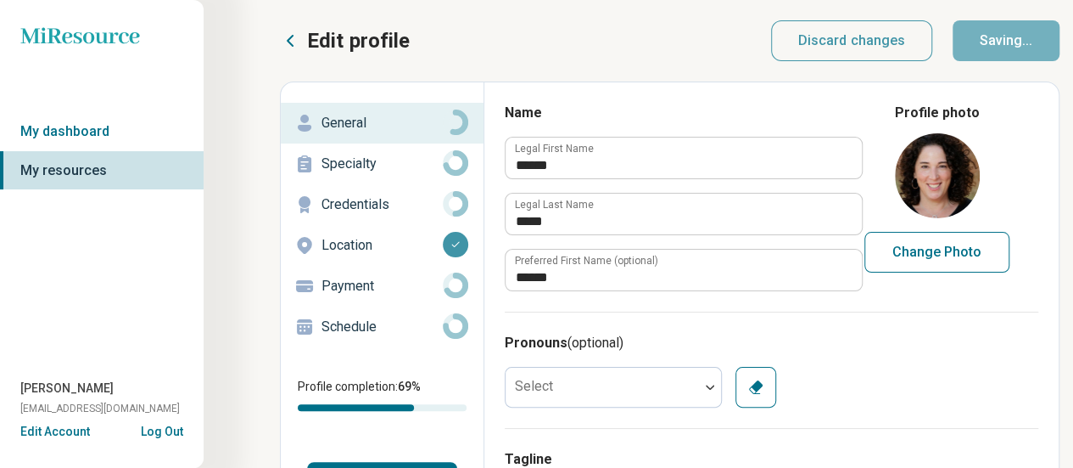
type textarea "*"
click at [443, 284] on icon at bounding box center [455, 284] width 25 height 25
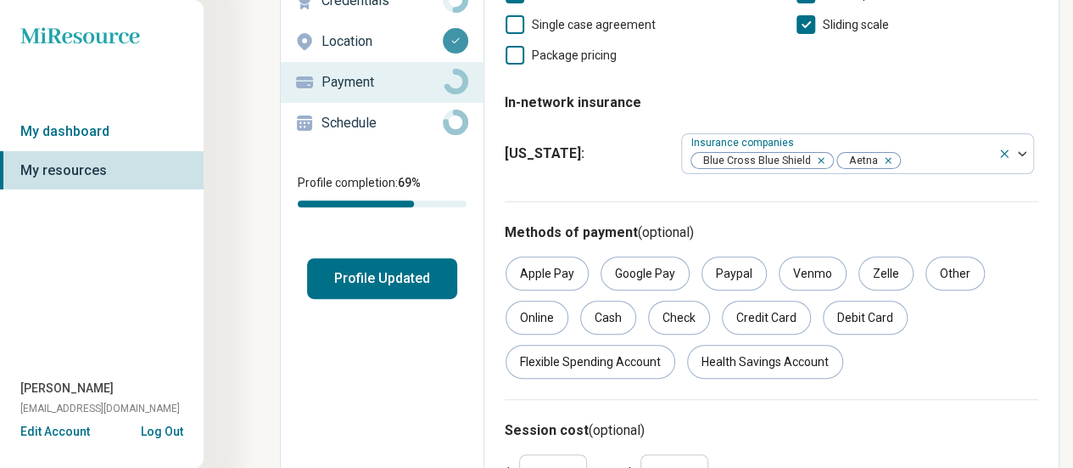
scroll to position [291, 0]
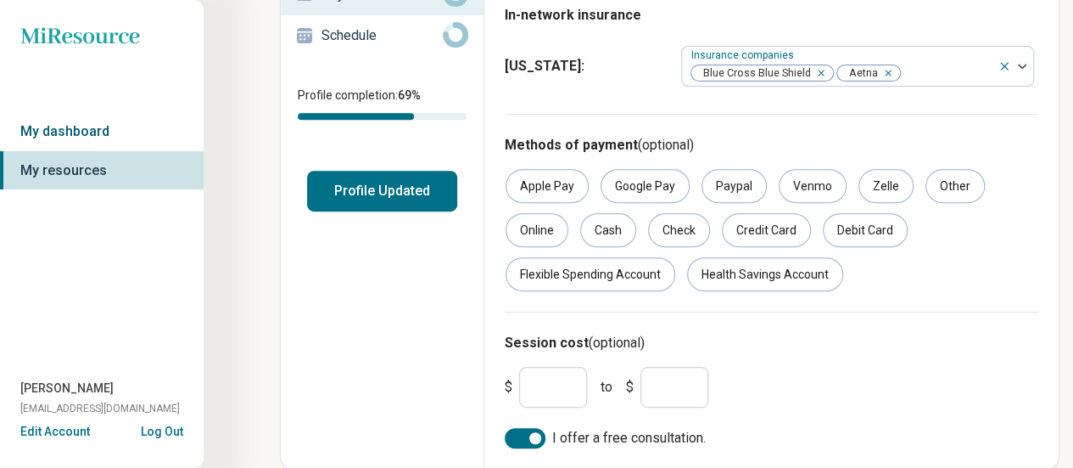
click at [104, 134] on link "My dashboard" at bounding box center [102, 131] width 204 height 39
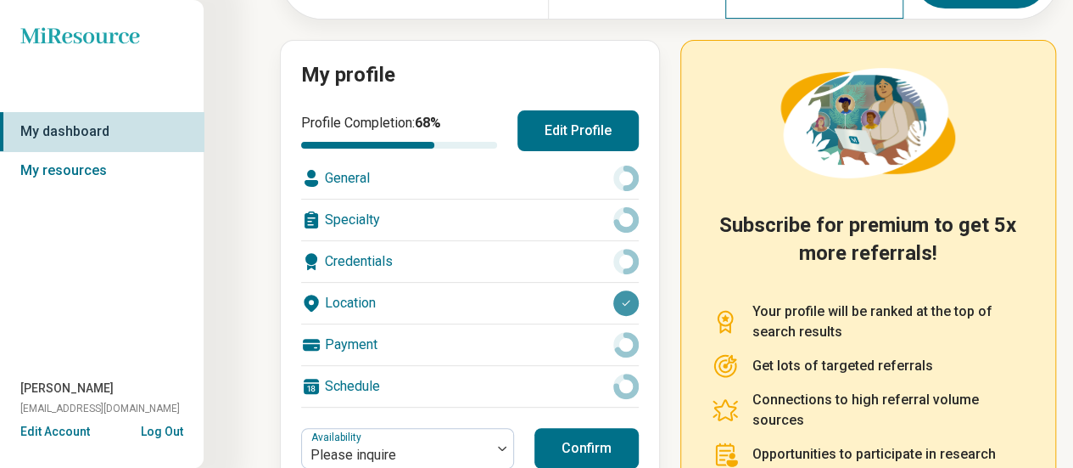
scroll to position [329, 0]
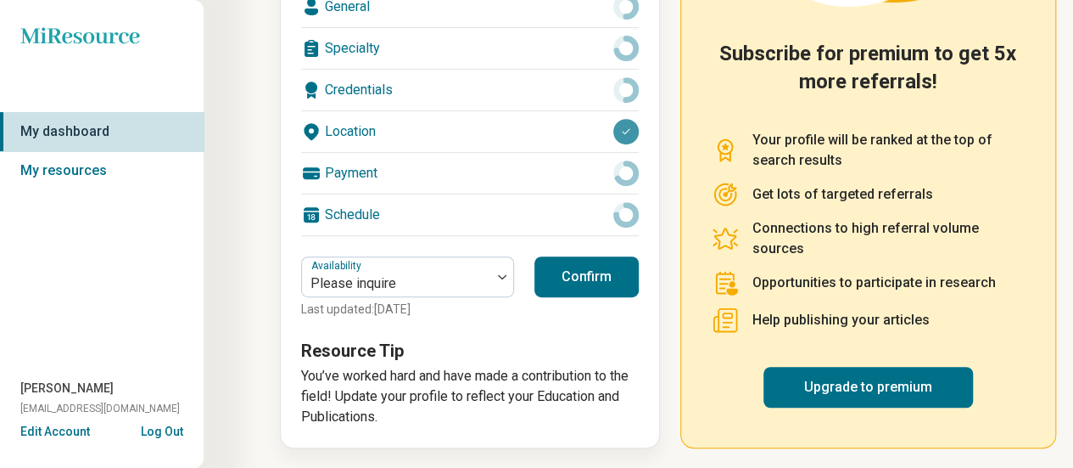
click at [585, 274] on button "Confirm" at bounding box center [587, 276] width 104 height 41
